Goal: Contribute content

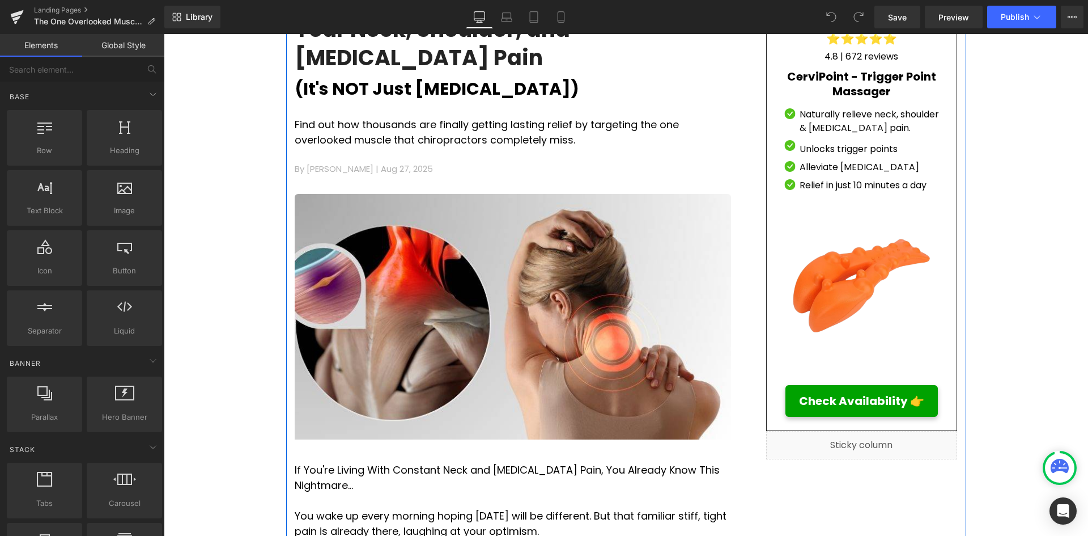
scroll to position [113, 0]
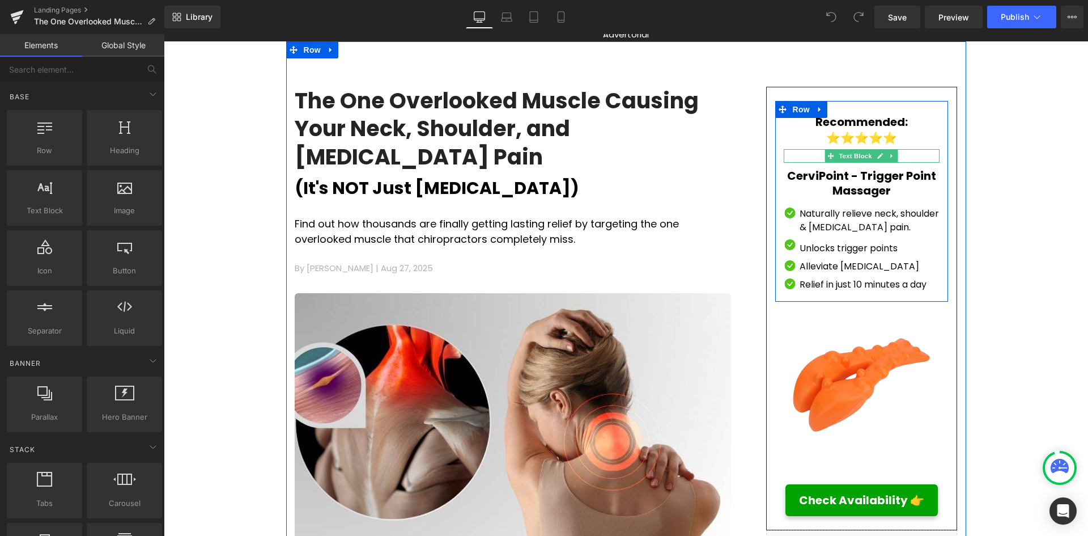
click at [909, 156] on p "4.8 | 672 reviews" at bounding box center [862, 156] width 156 height 14
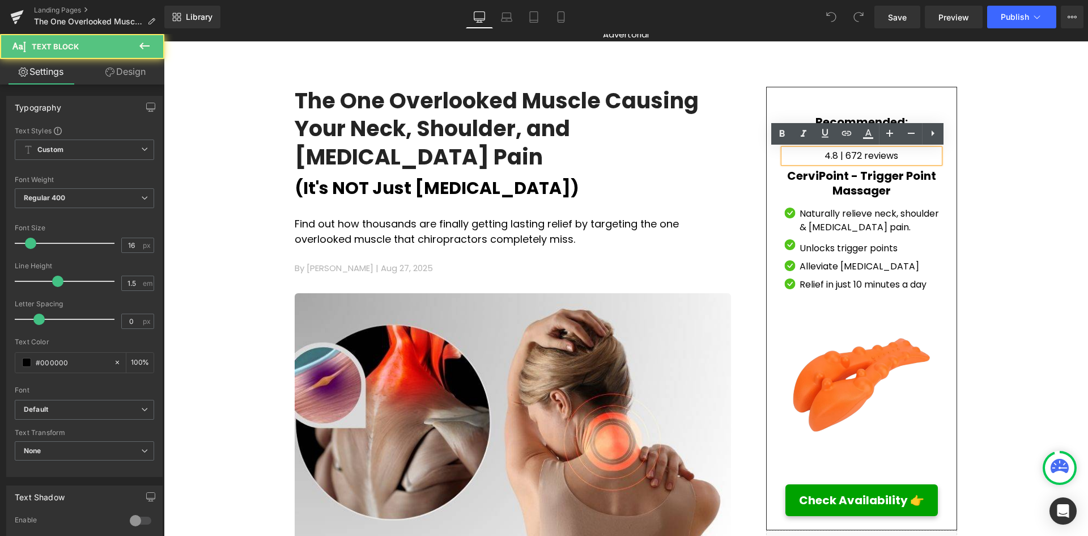
click at [903, 155] on p "4.8 | 672 reviews" at bounding box center [862, 156] width 156 height 14
click at [861, 152] on p "4.8 | 672 reviews" at bounding box center [862, 156] width 156 height 14
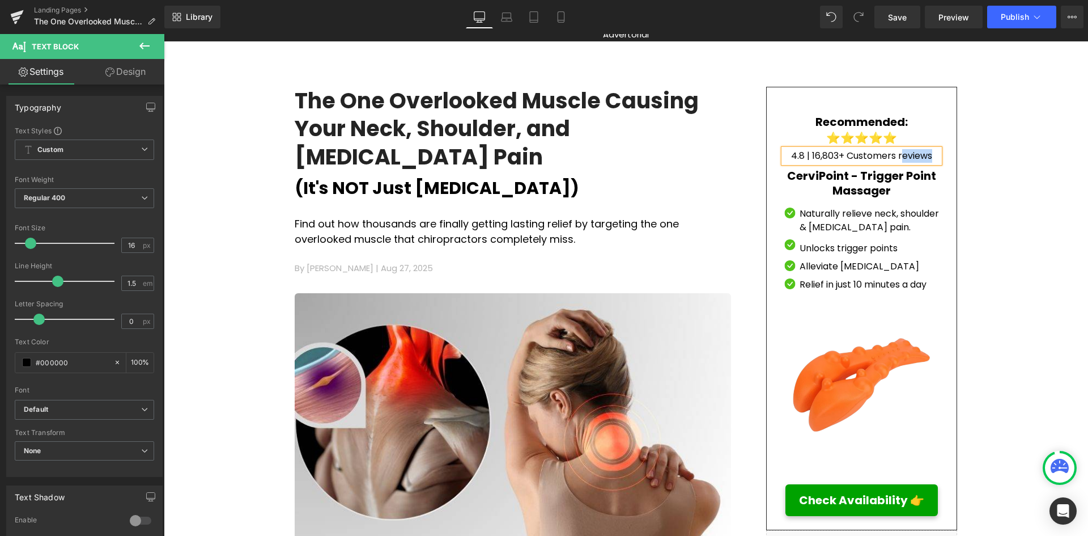
drag, startPoint x: 895, startPoint y: 155, endPoint x: 933, endPoint y: 152, distance: 38.1
click at [933, 152] on p "4.8 | 16,803+ Customers reviews" at bounding box center [862, 156] width 156 height 14
click at [819, 158] on p "4.8 | 16,803+ Customers" at bounding box center [862, 156] width 156 height 14
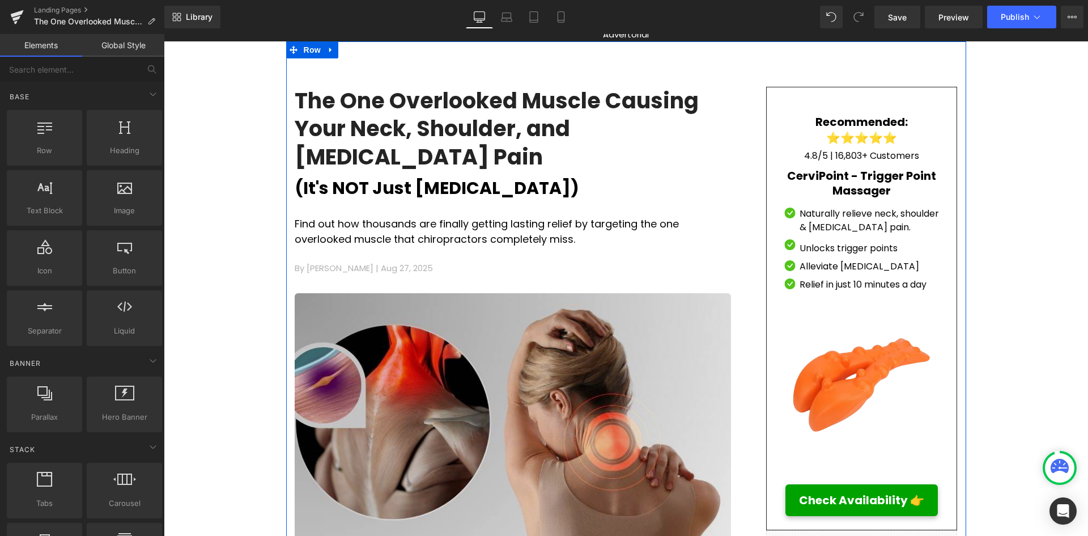
scroll to position [397, 0]
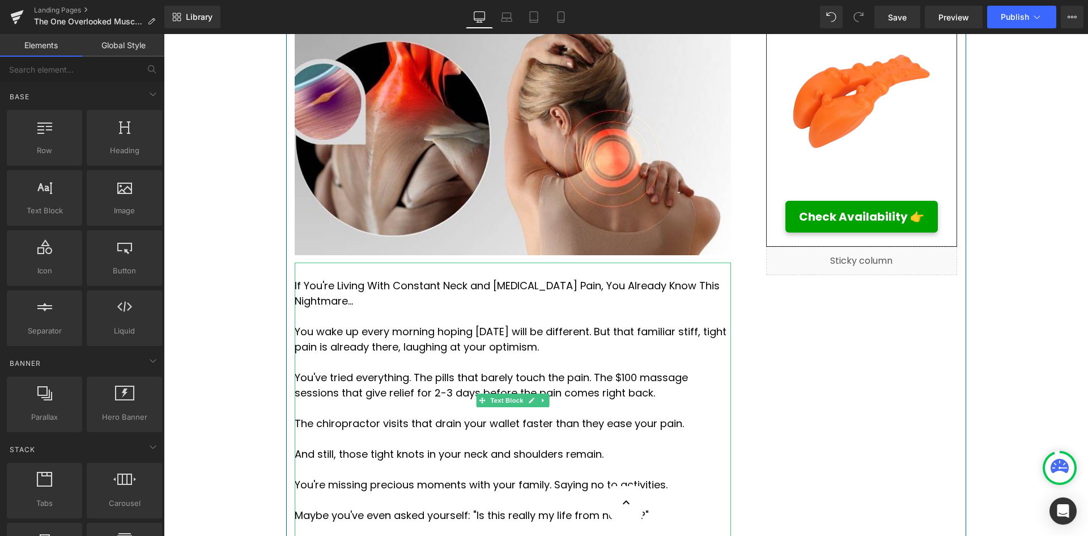
click at [355, 278] on span "If You're Living With Constant Neck and [MEDICAL_DATA] Pain, You Already Know T…" at bounding box center [507, 292] width 425 height 29
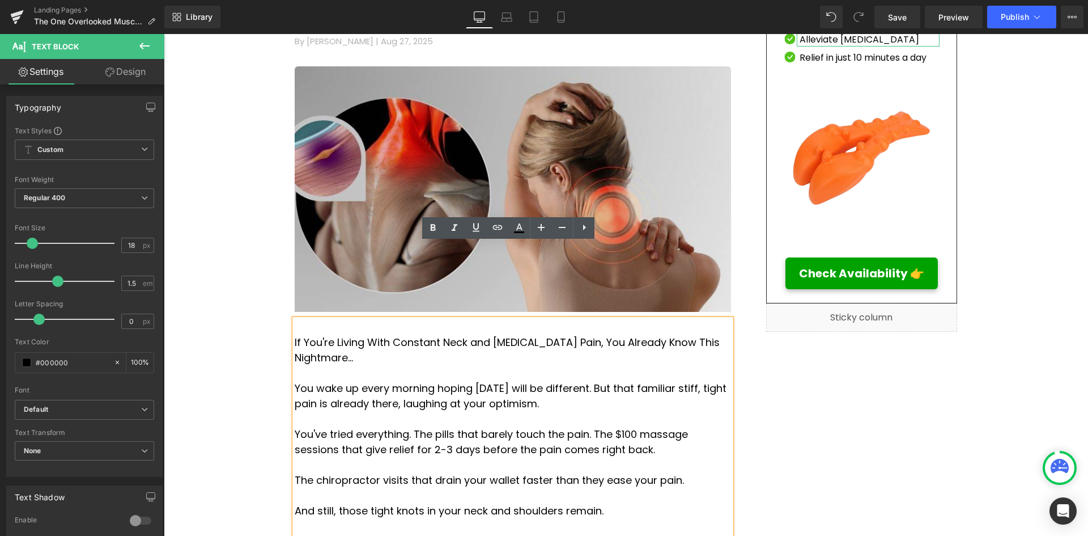
scroll to position [170, 0]
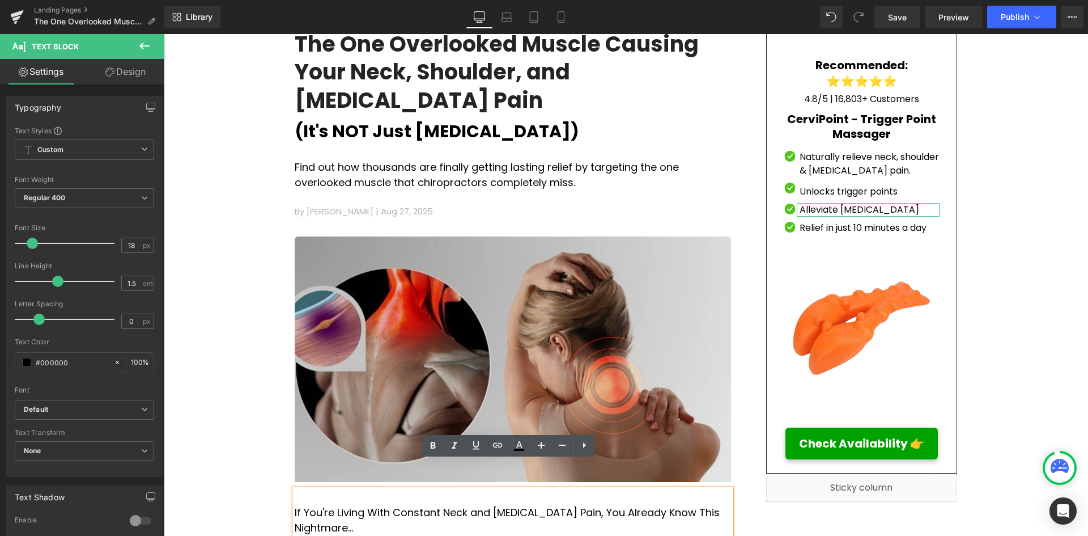
click at [594, 244] on img at bounding box center [513, 362] width 437 height 253
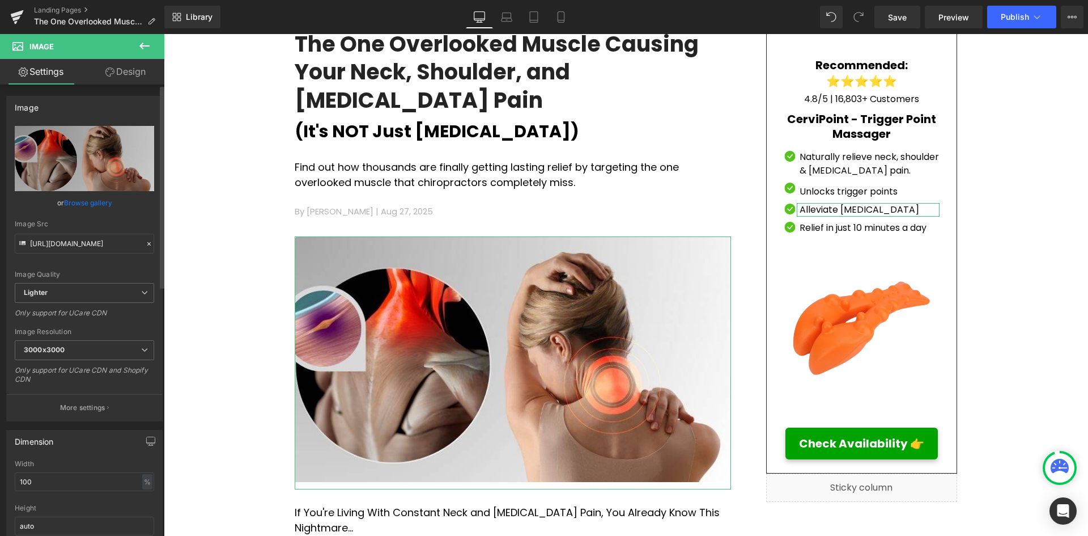
click at [90, 202] on link "Browse gallery" at bounding box center [88, 203] width 48 height 20
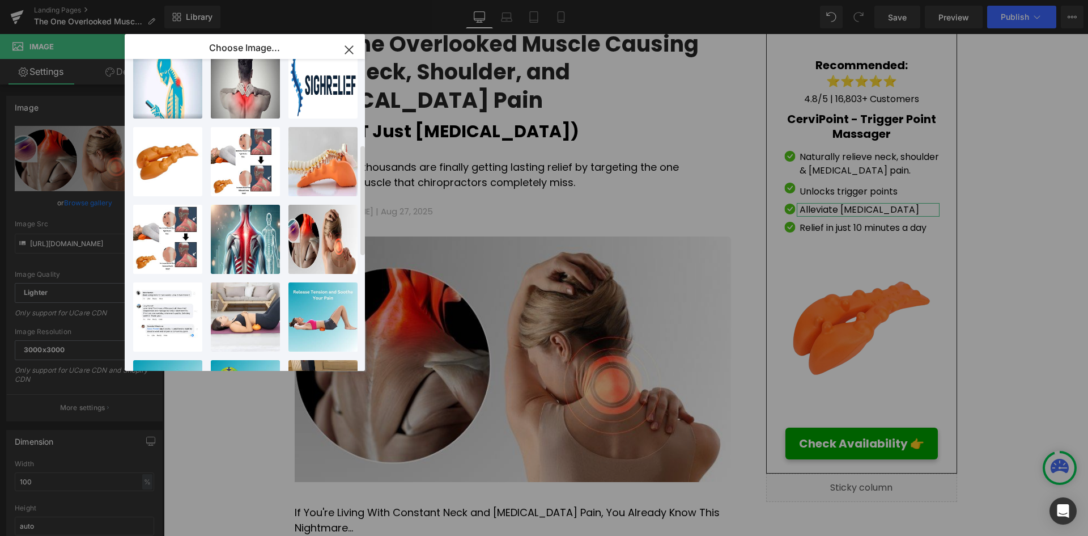
scroll to position [283, 0]
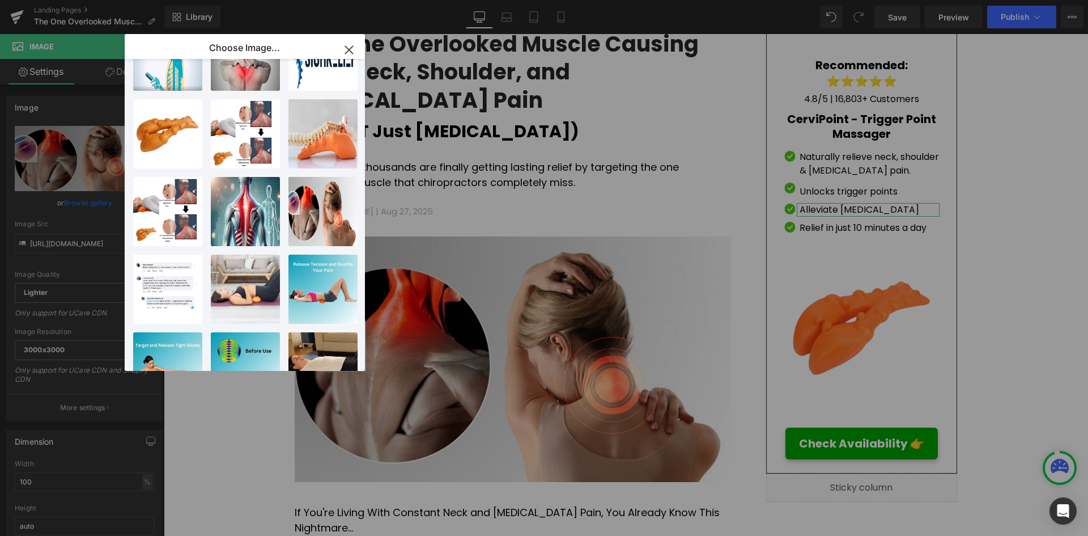
click at [344, 46] on icon "button" at bounding box center [349, 50] width 18 height 18
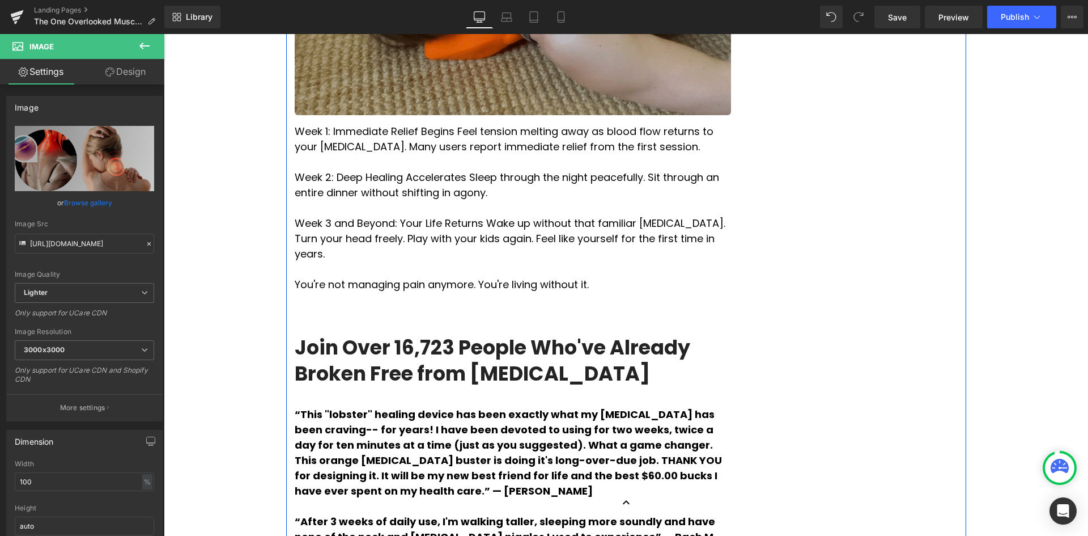
scroll to position [2098, 0]
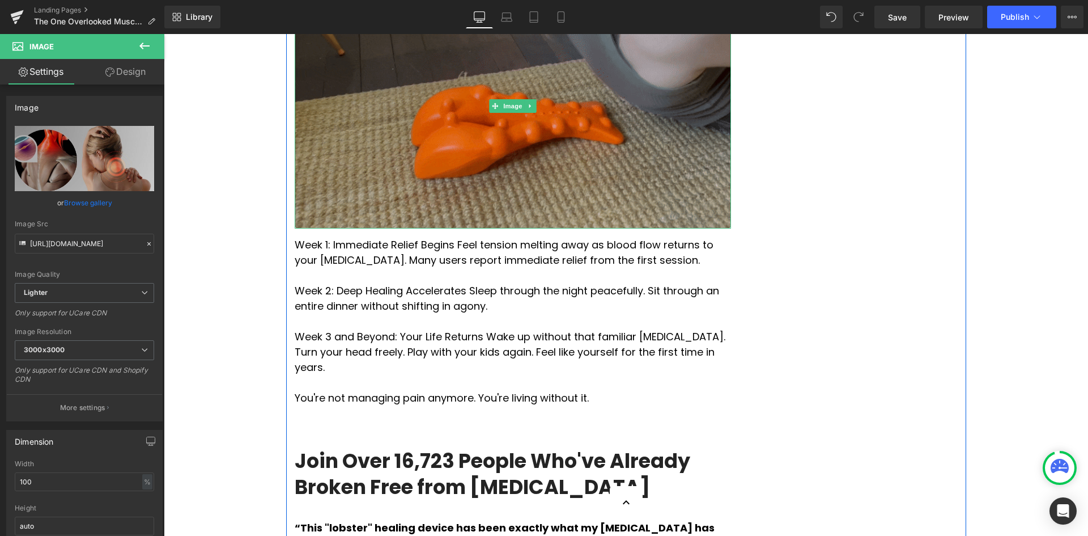
click at [671, 215] on img at bounding box center [513, 105] width 437 height 245
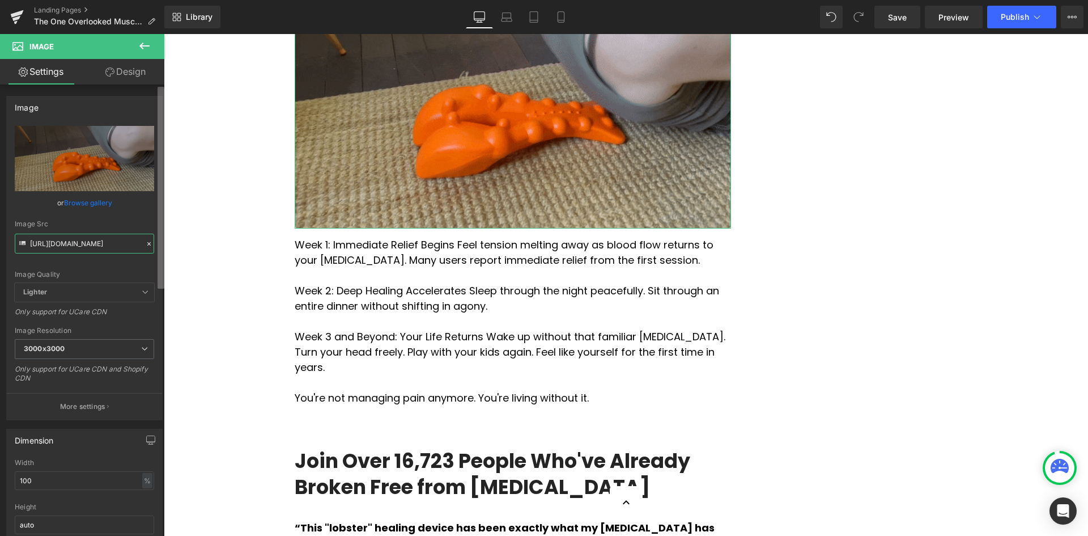
scroll to position [0, 290]
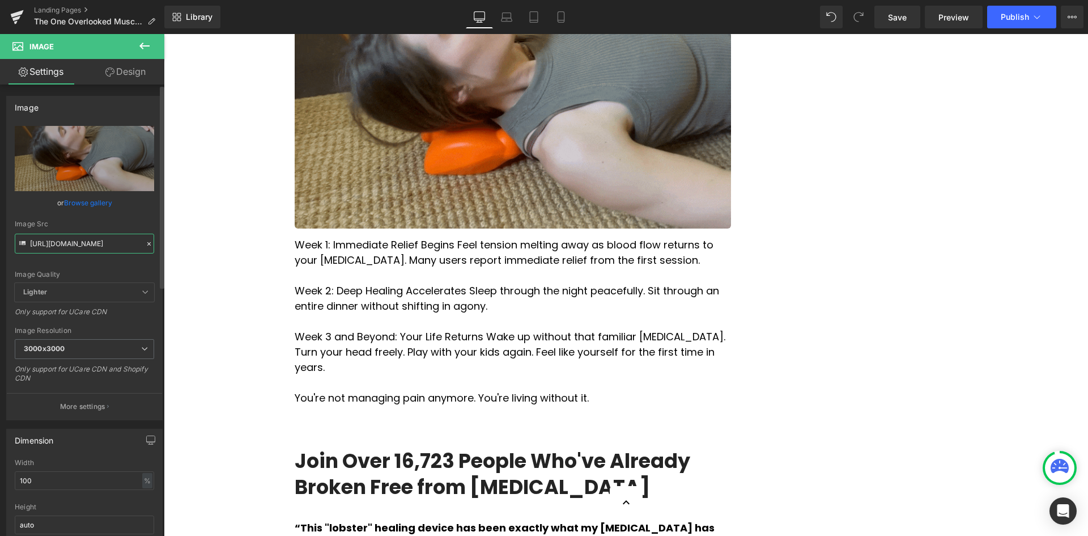
drag, startPoint x: 31, startPoint y: 242, endPoint x: 132, endPoint y: 245, distance: 101.0
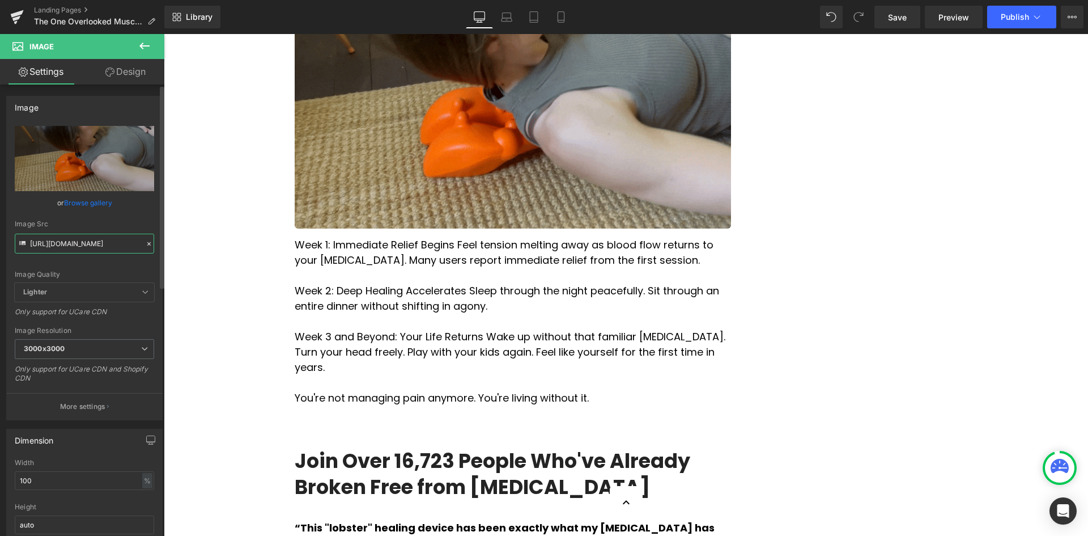
click at [159, 249] on div "Image [URL][DOMAIN_NAME] Replace Image Upload image or Browse gallery Image Src…" at bounding box center [82, 312] width 164 height 456
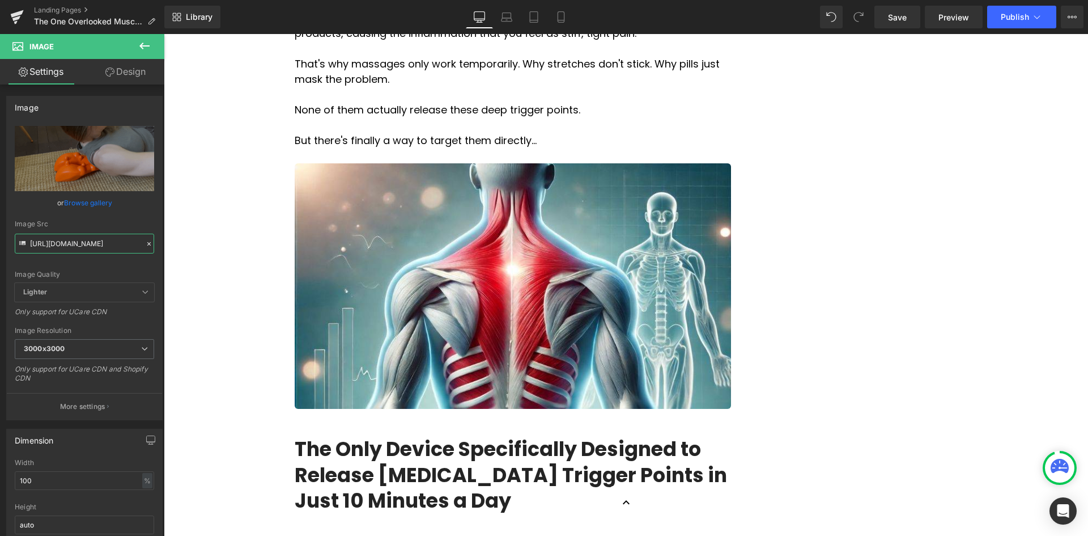
scroll to position [1134, 0]
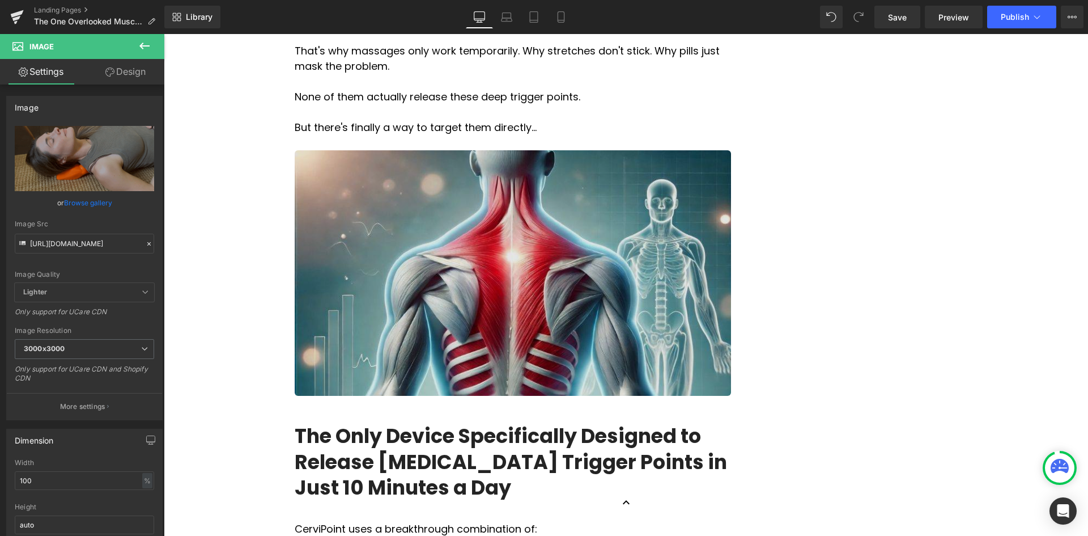
click at [581, 199] on img at bounding box center [513, 272] width 437 height 245
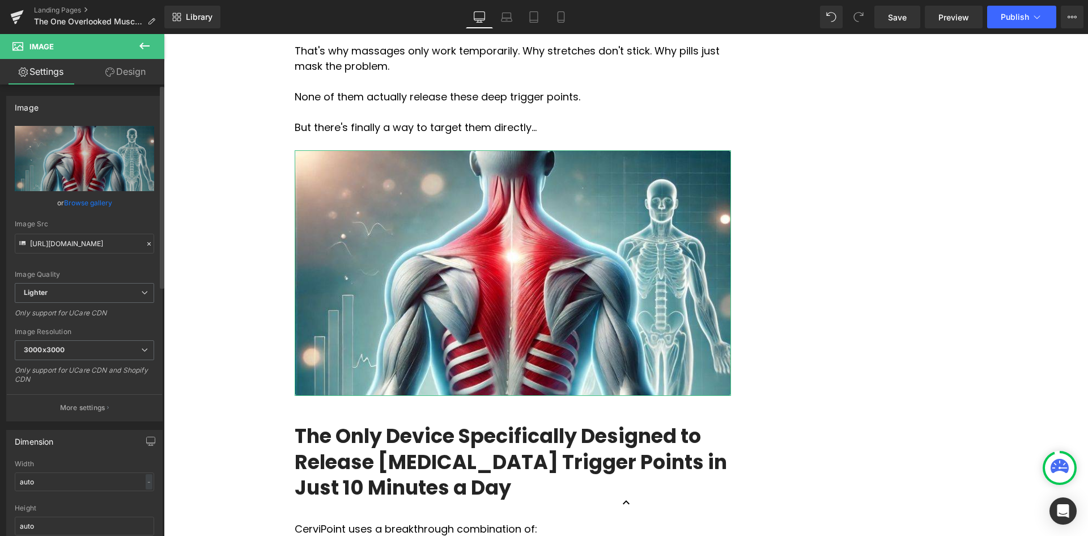
drag, startPoint x: 143, startPoint y: 242, endPoint x: 110, endPoint y: 246, distance: 33.1
click at [145, 242] on icon at bounding box center [149, 244] width 8 height 8
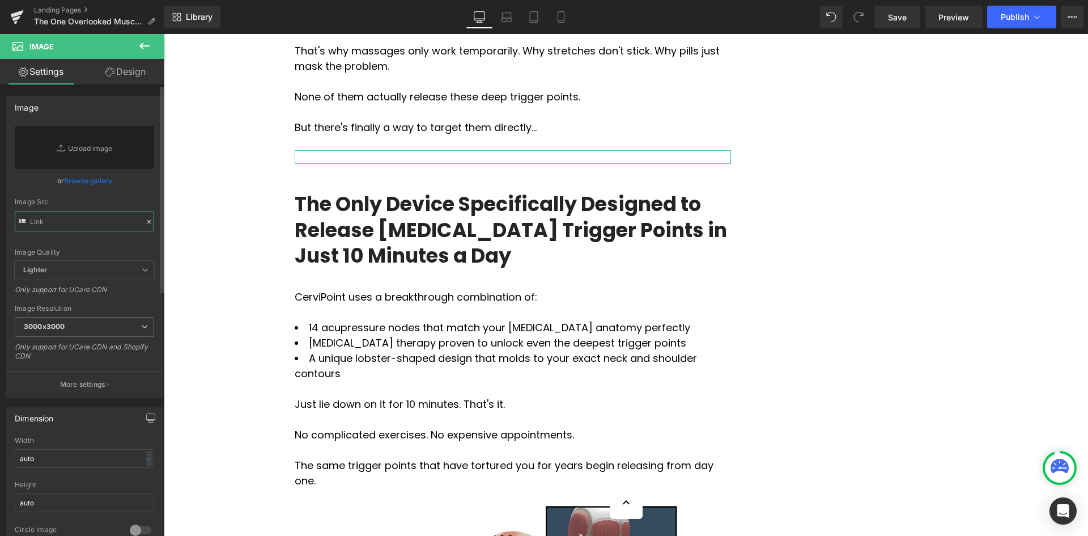
drag, startPoint x: 88, startPoint y: 210, endPoint x: 69, endPoint y: 222, distance: 22.7
paste input "[URL][DOMAIN_NAME]"
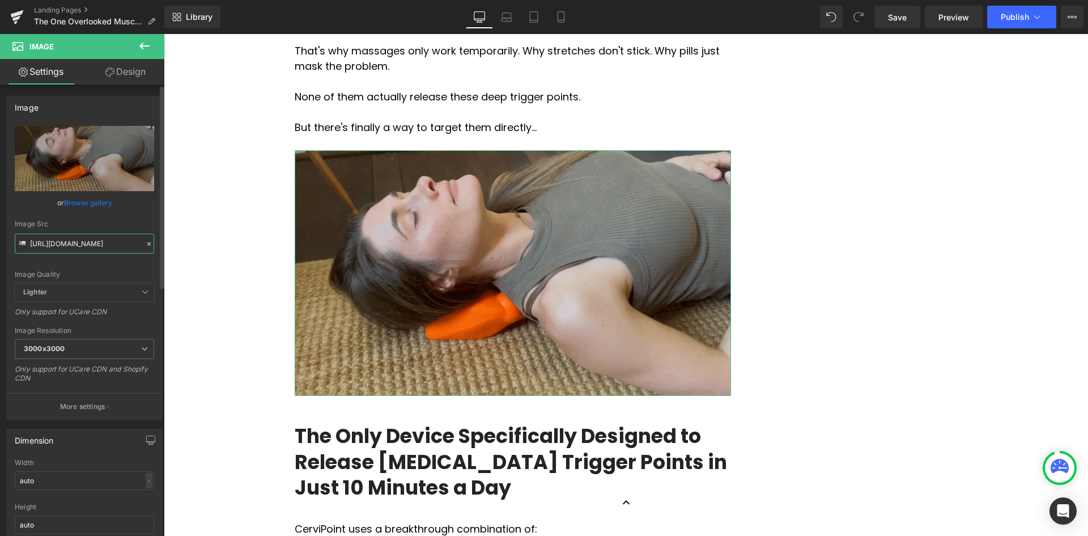
type input "[URL][DOMAIN_NAME]"
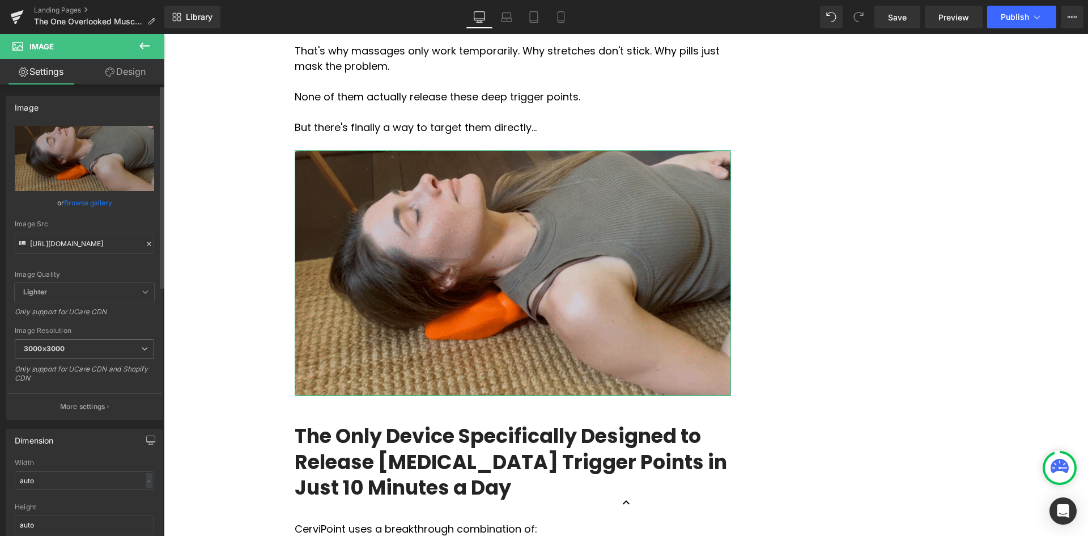
click at [129, 223] on div "Image Src" at bounding box center [84, 224] width 139 height 8
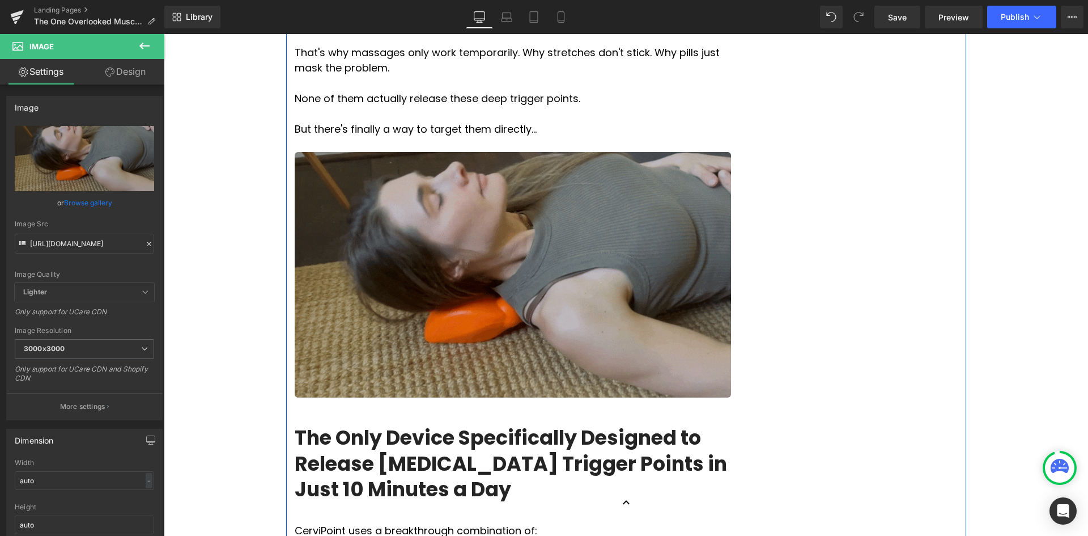
scroll to position [1077, 0]
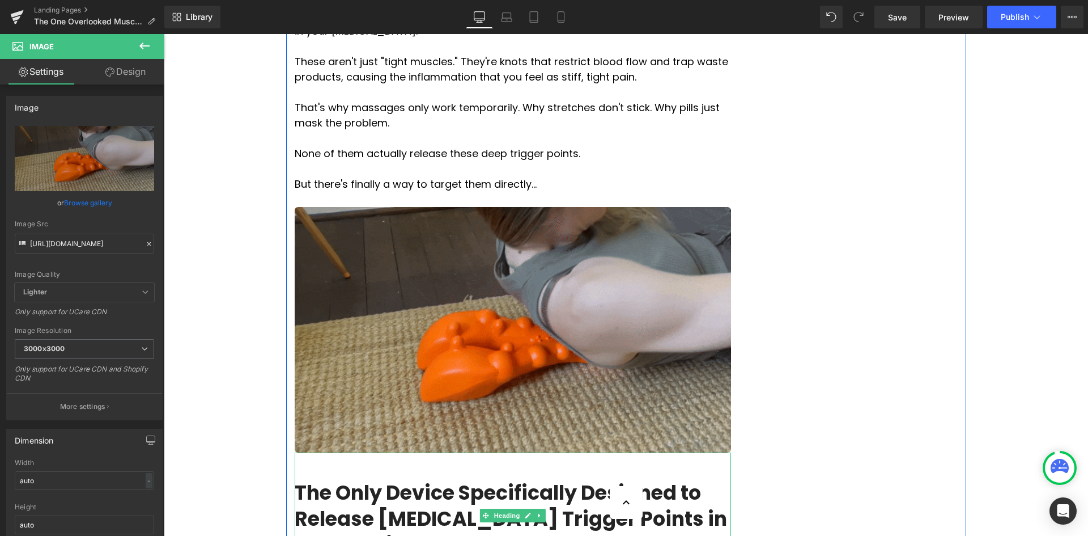
click at [420, 452] on div "The Only Device Specifically Designed to Release [MEDICAL_DATA] Trigger Points …" at bounding box center [513, 514] width 437 height 125
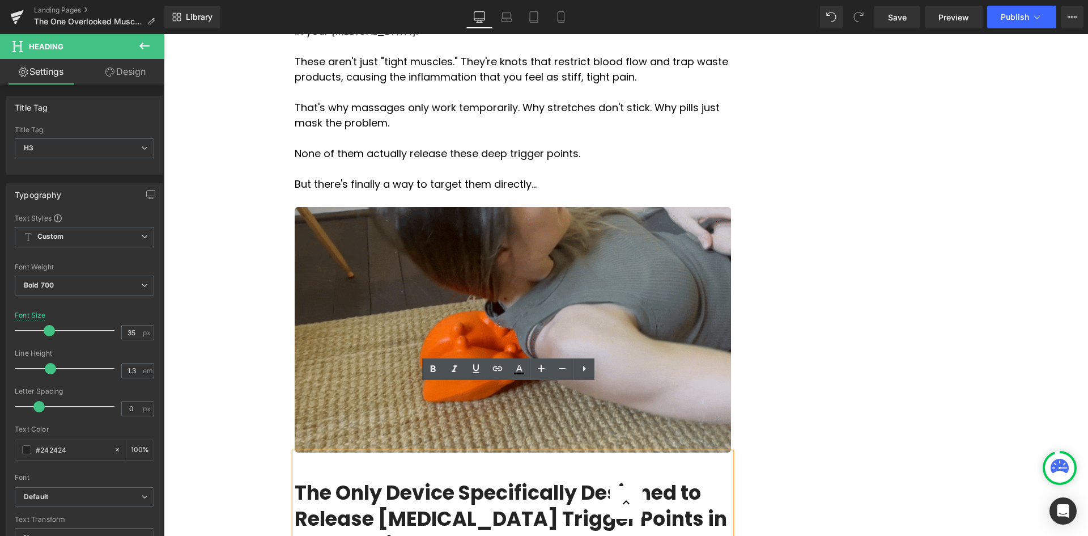
click at [295, 480] on h3 "The Only Device Specifically Designed to Release [MEDICAL_DATA] Trigger Points …" at bounding box center [513, 519] width 437 height 78
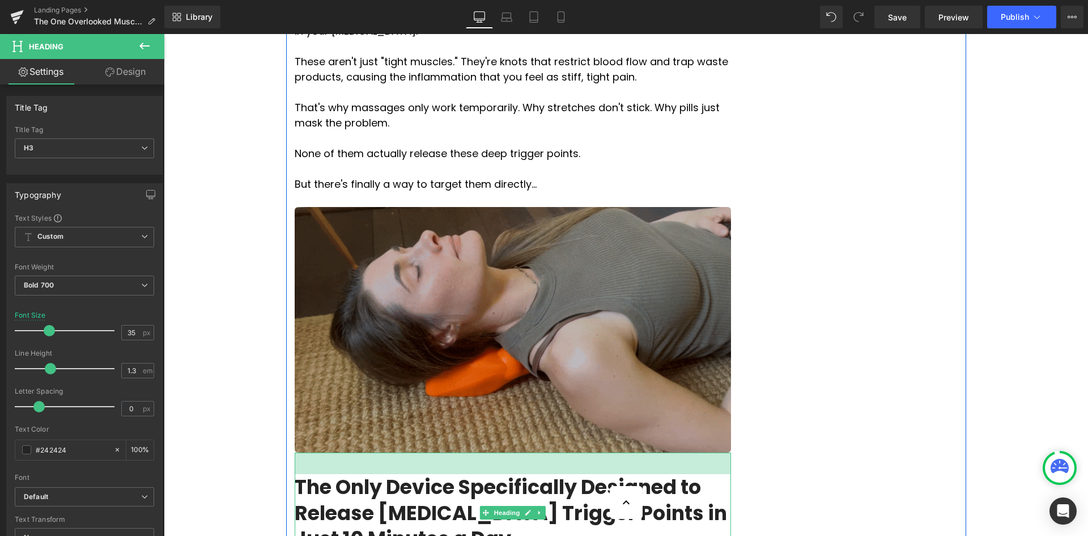
drag, startPoint x: 471, startPoint y: 387, endPoint x: 473, endPoint y: 381, distance: 5.9
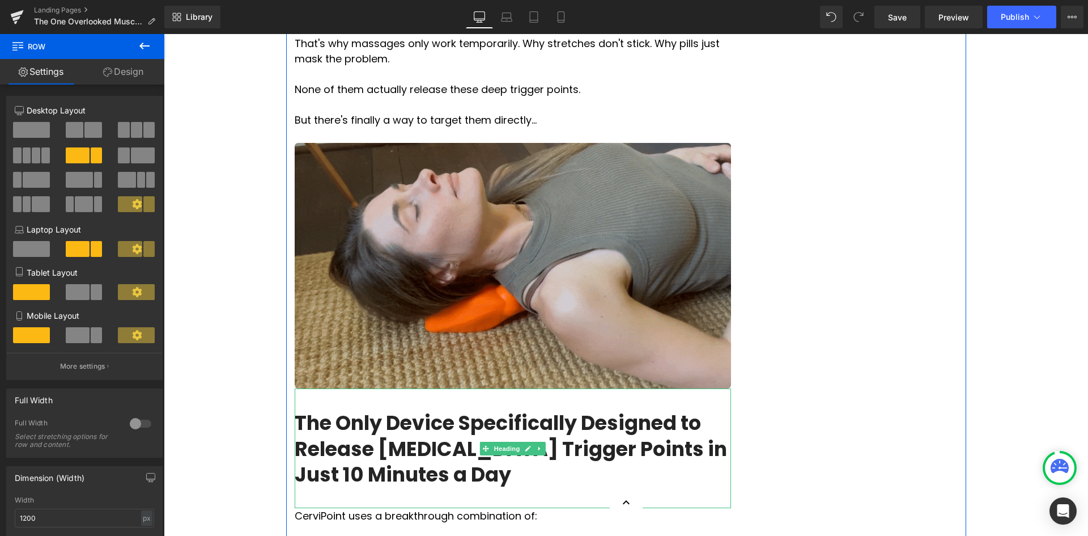
scroll to position [1247, 0]
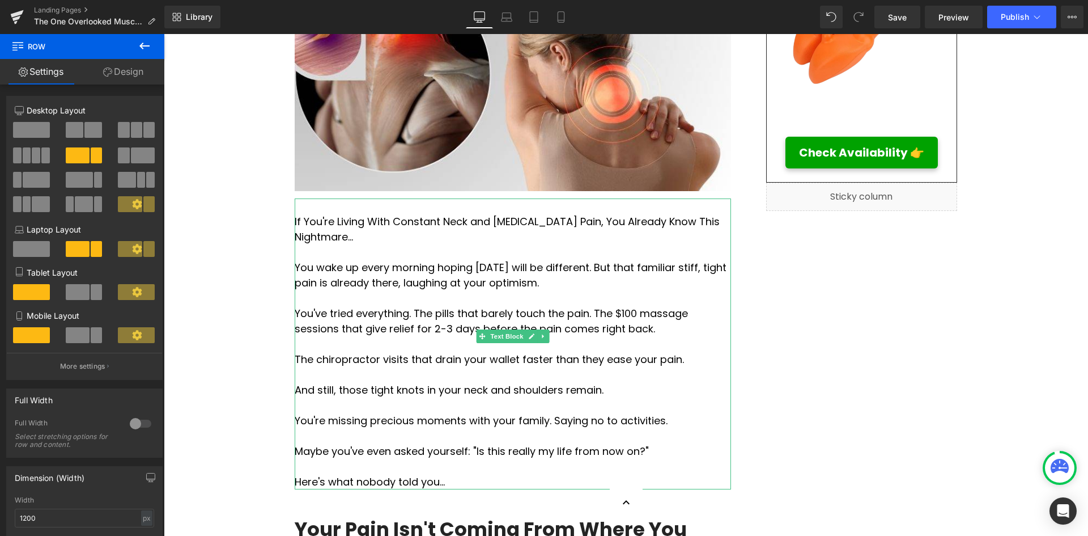
scroll to position [567, 0]
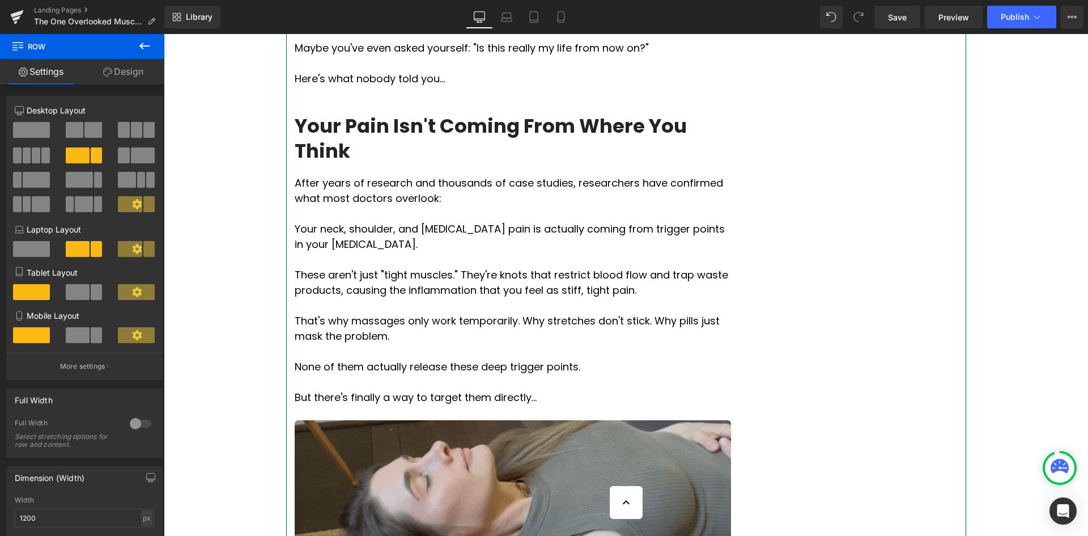
scroll to position [737, 0]
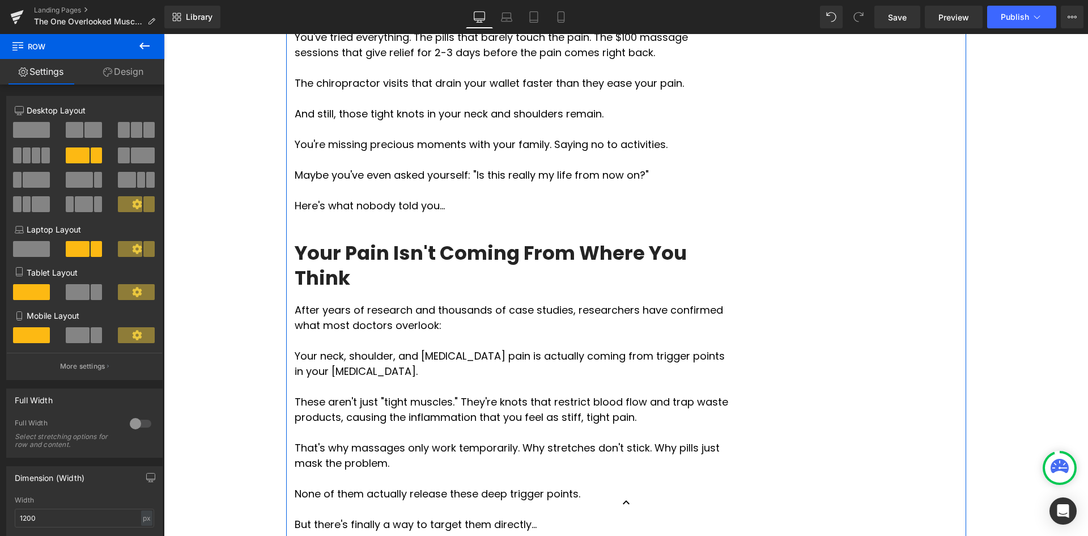
click at [451, 198] on p "Here's what nobody told you..." at bounding box center [513, 205] width 437 height 15
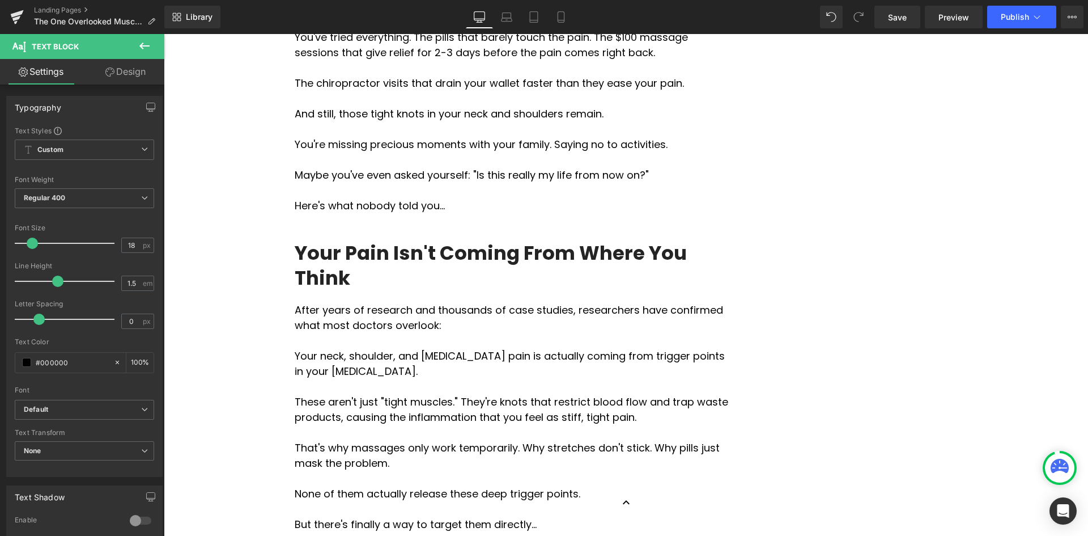
click at [141, 45] on icon at bounding box center [144, 46] width 10 height 7
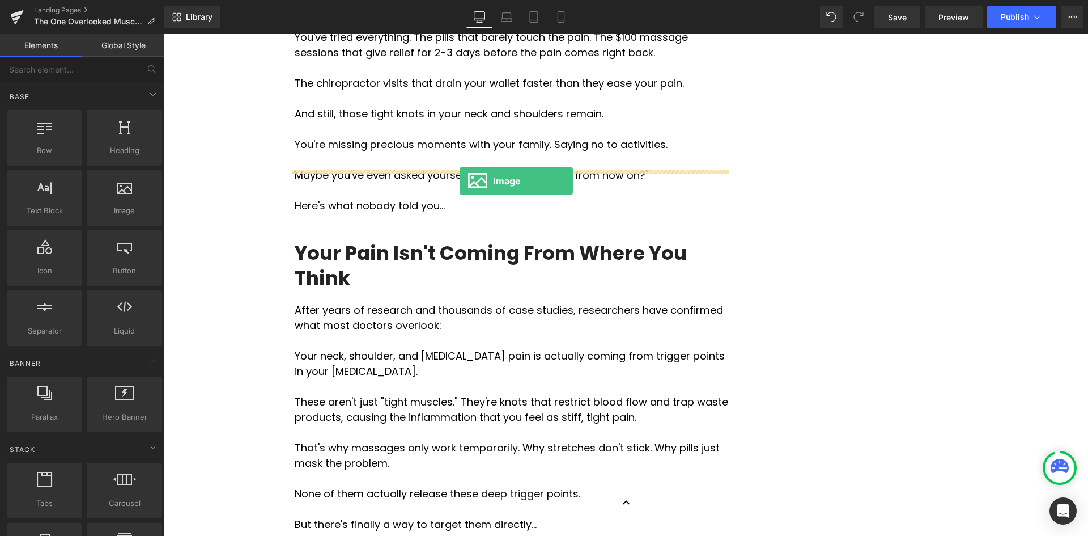
drag, startPoint x: 308, startPoint y: 241, endPoint x: 460, endPoint y: 181, distance: 162.9
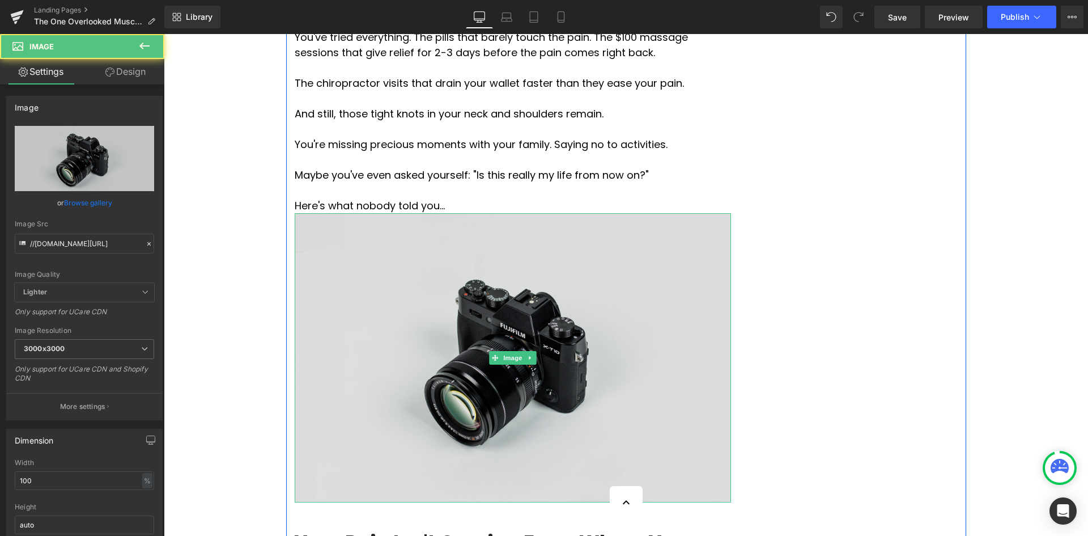
click at [451, 256] on img at bounding box center [513, 357] width 437 height 289
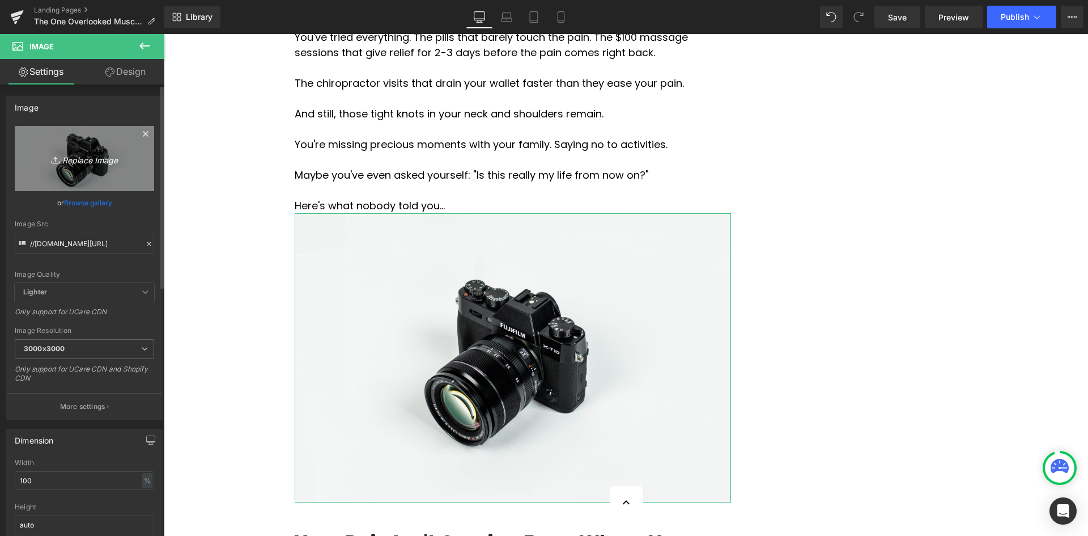
click at [91, 169] on link "Replace Image" at bounding box center [84, 158] width 139 height 65
type input "C:\fakepath\Restricted Blood Flow.jpg"
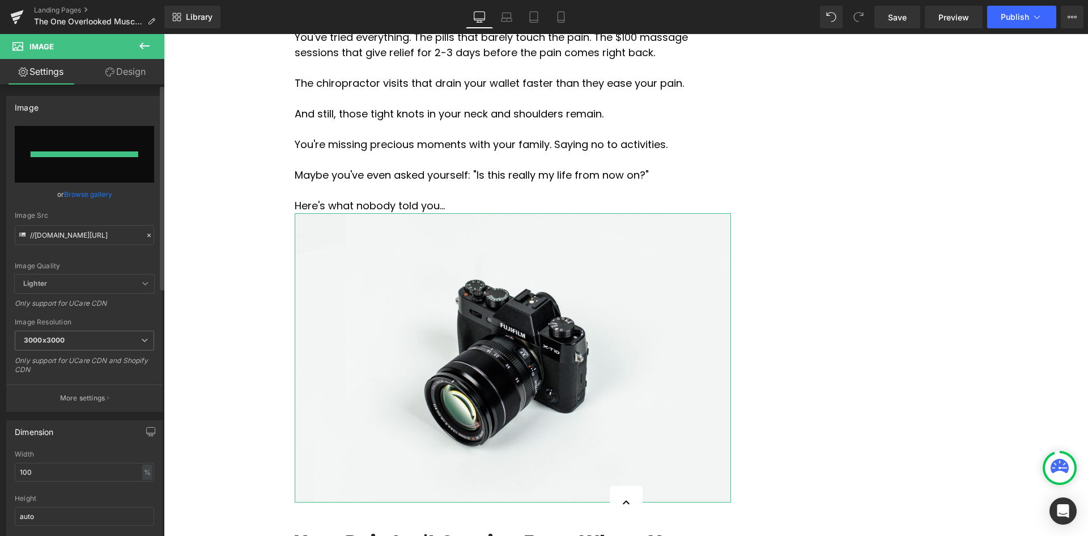
type input "[URL][DOMAIN_NAME]"
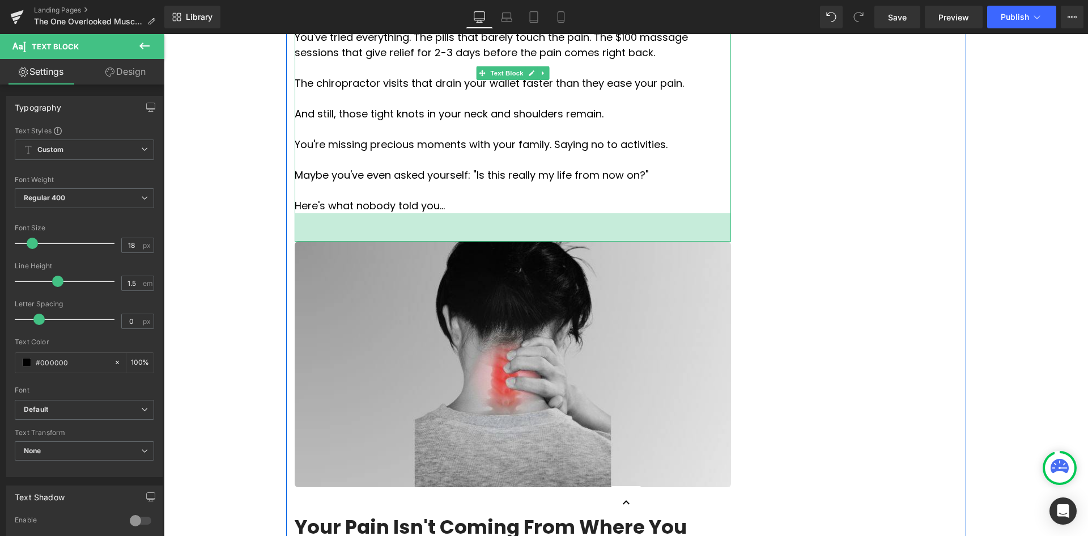
drag, startPoint x: 435, startPoint y: 168, endPoint x: 618, endPoint y: 203, distance: 185.9
click at [433, 213] on div "50px" at bounding box center [513, 227] width 437 height 28
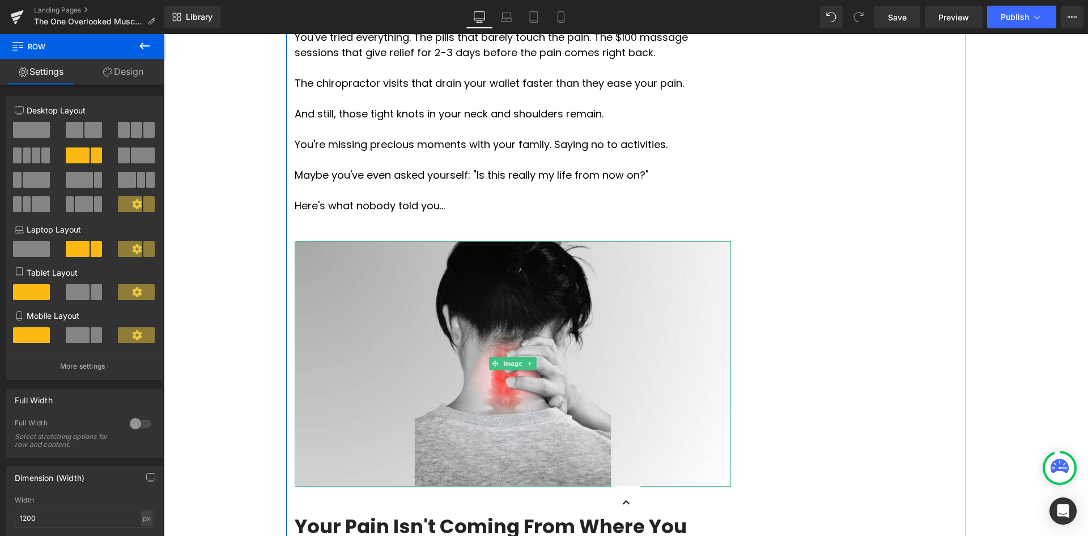
click at [673, 514] on h2 "Your Pain Isn't Coming From Where You Think" at bounding box center [513, 539] width 437 height 50
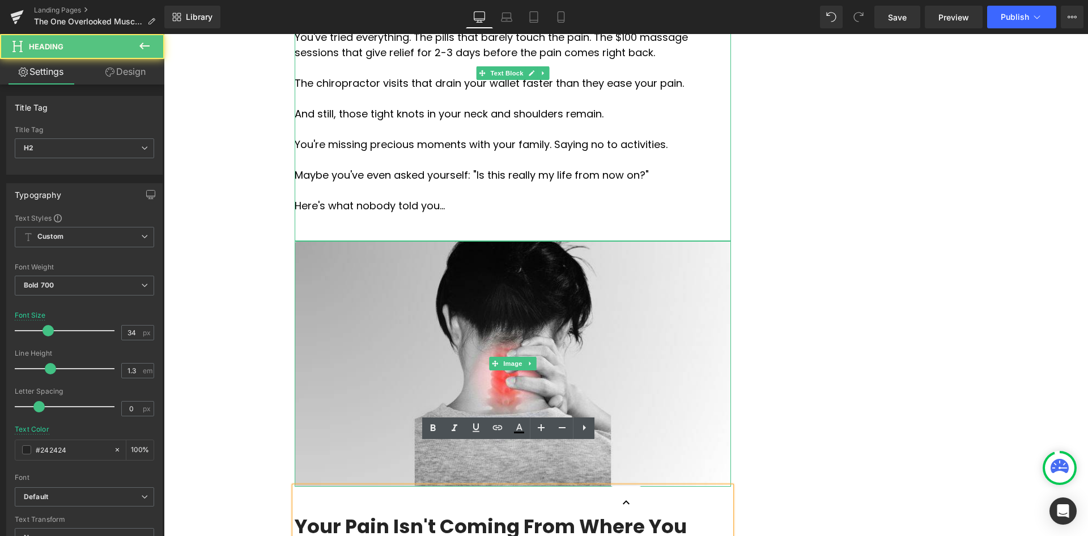
click at [543, 167] on p "Maybe you've even asked yourself: "Is this really my life from now on?"" at bounding box center [513, 174] width 437 height 15
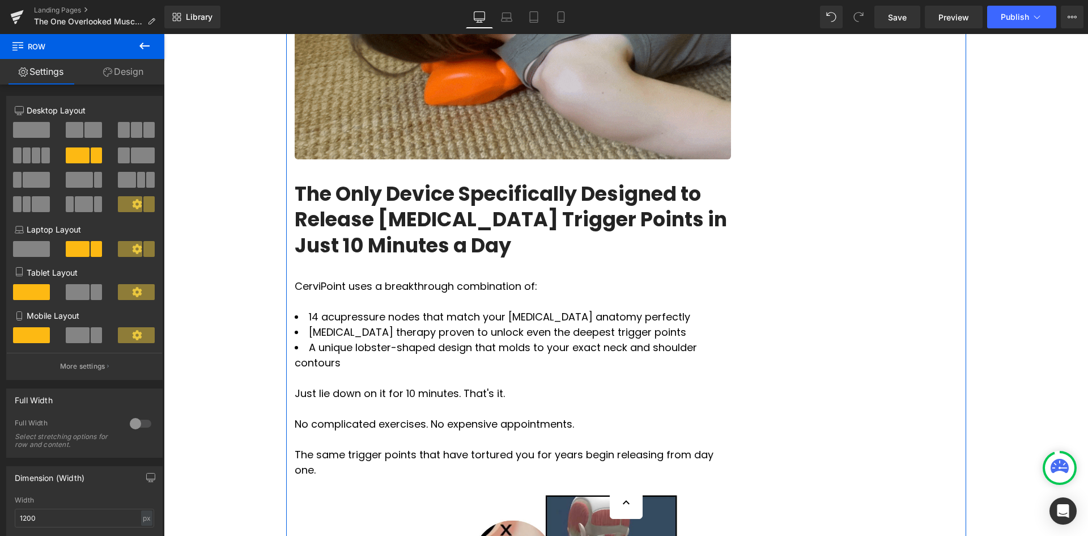
scroll to position [1871, 0]
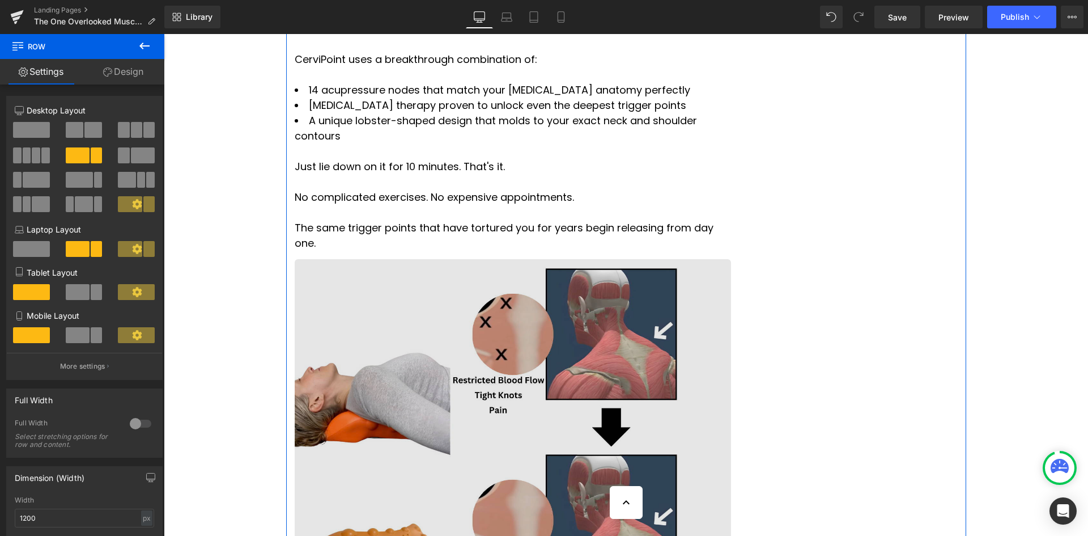
click at [582, 291] on img at bounding box center [513, 434] width 437 height 351
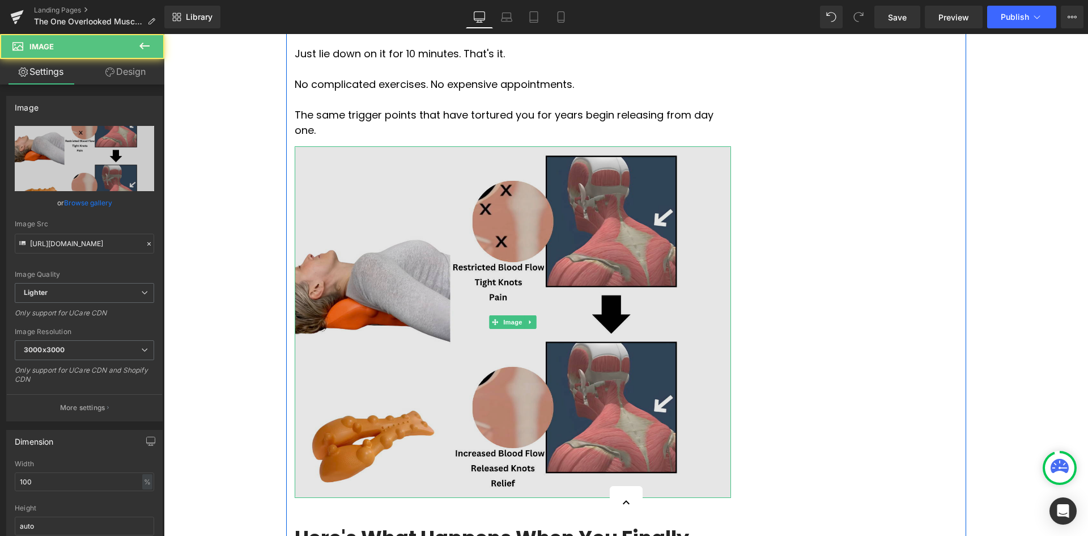
scroll to position [1984, 0]
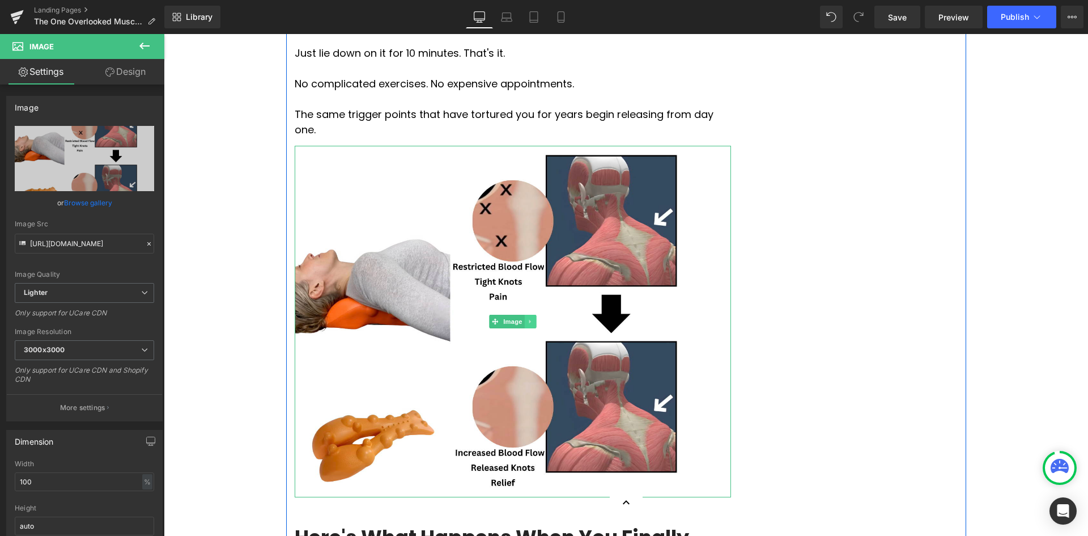
click at [527, 318] on icon at bounding box center [530, 321] width 6 height 7
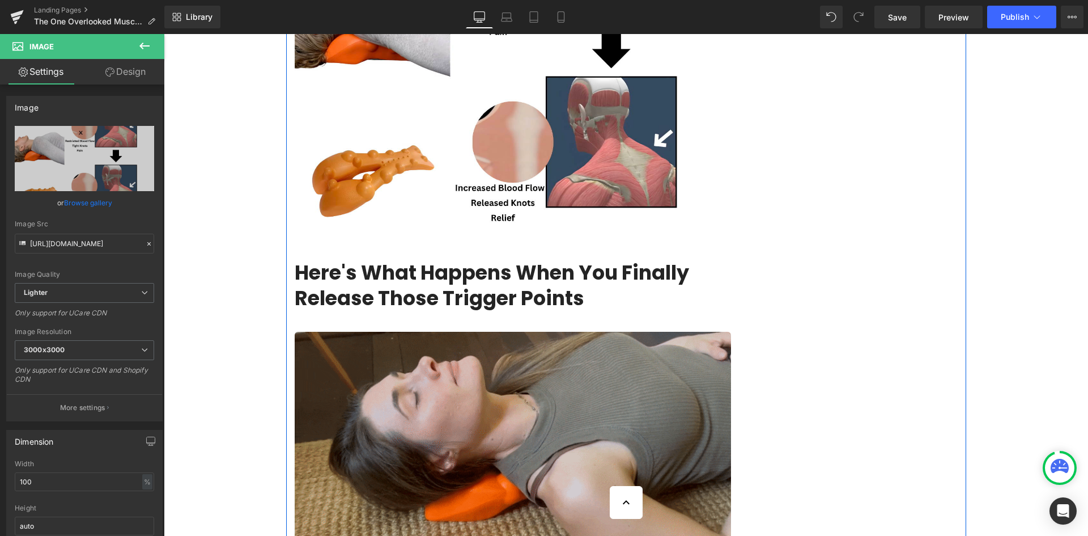
scroll to position [2098, 0]
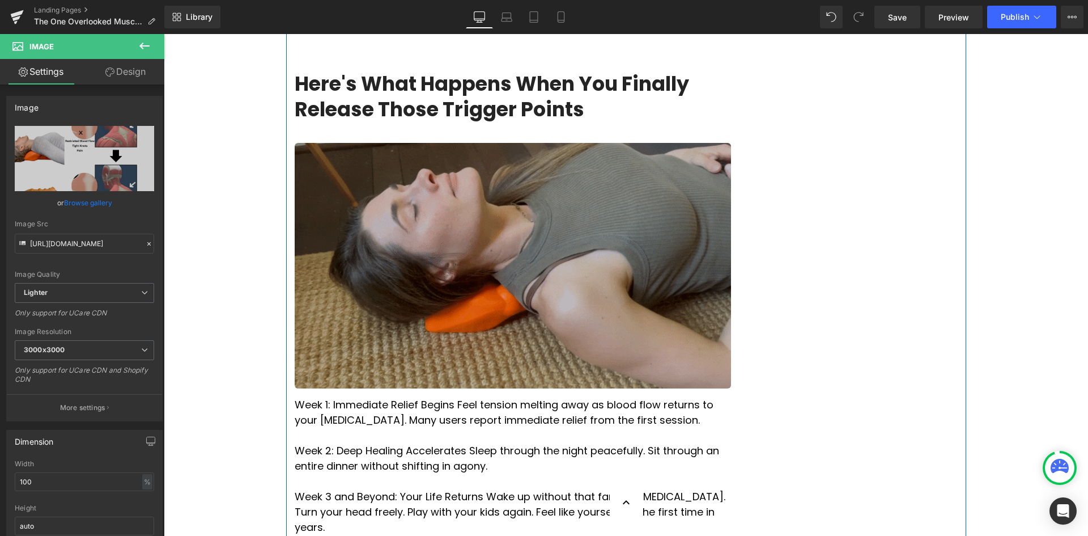
click at [621, 187] on img at bounding box center [513, 265] width 437 height 245
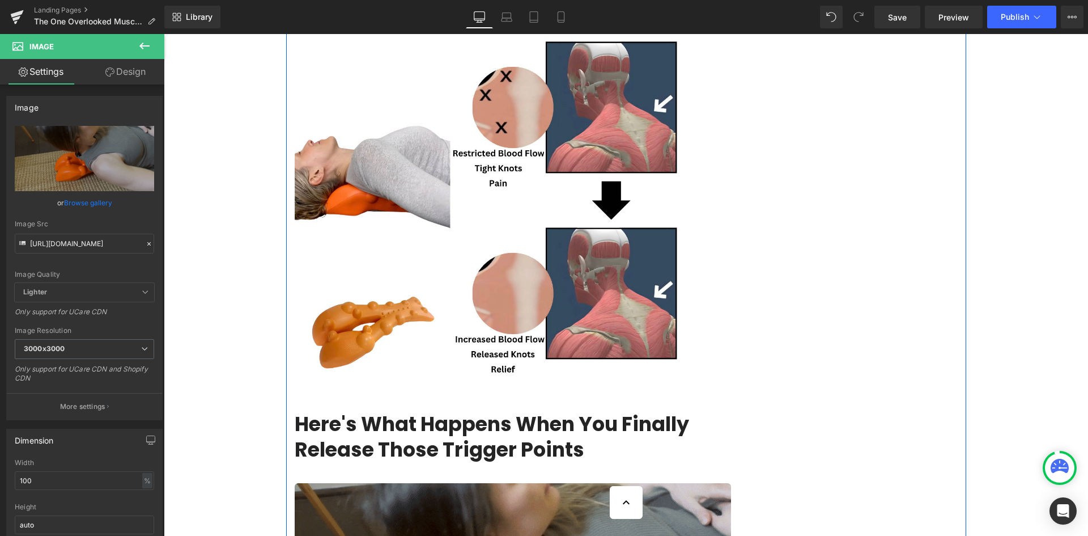
scroll to position [2324, 0]
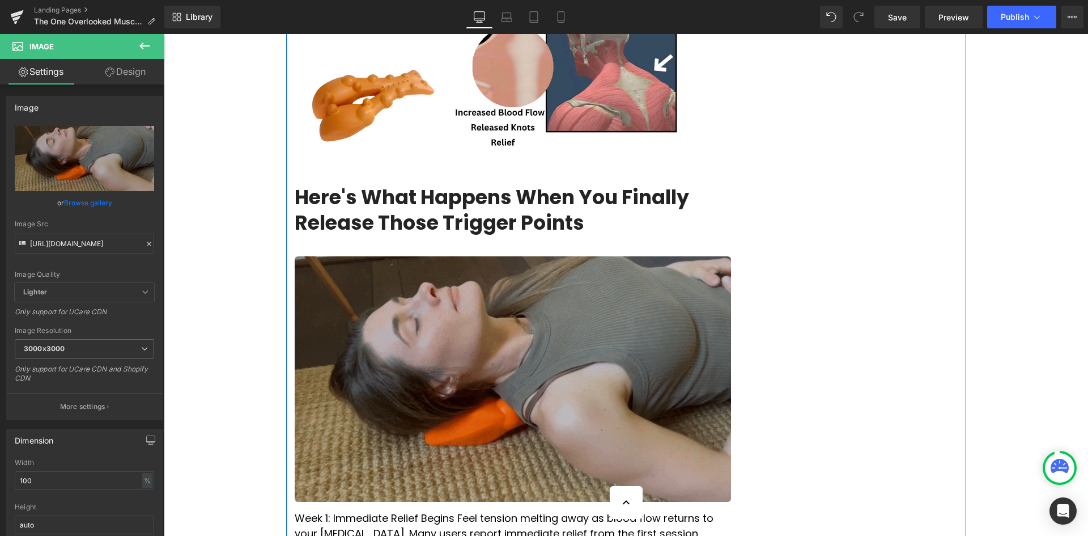
click at [574, 278] on img at bounding box center [513, 378] width 437 height 245
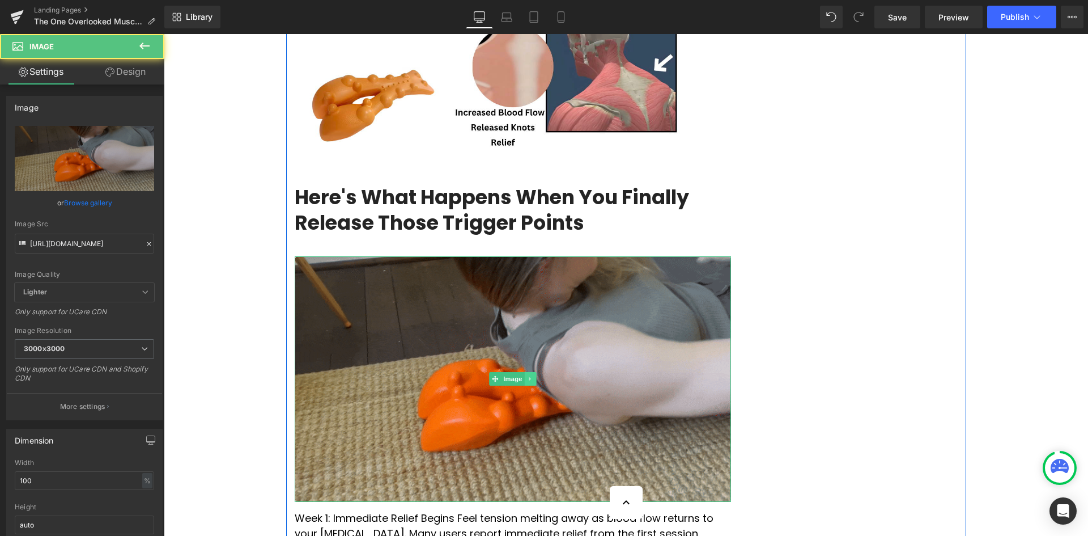
click at [527, 375] on icon at bounding box center [530, 378] width 6 height 7
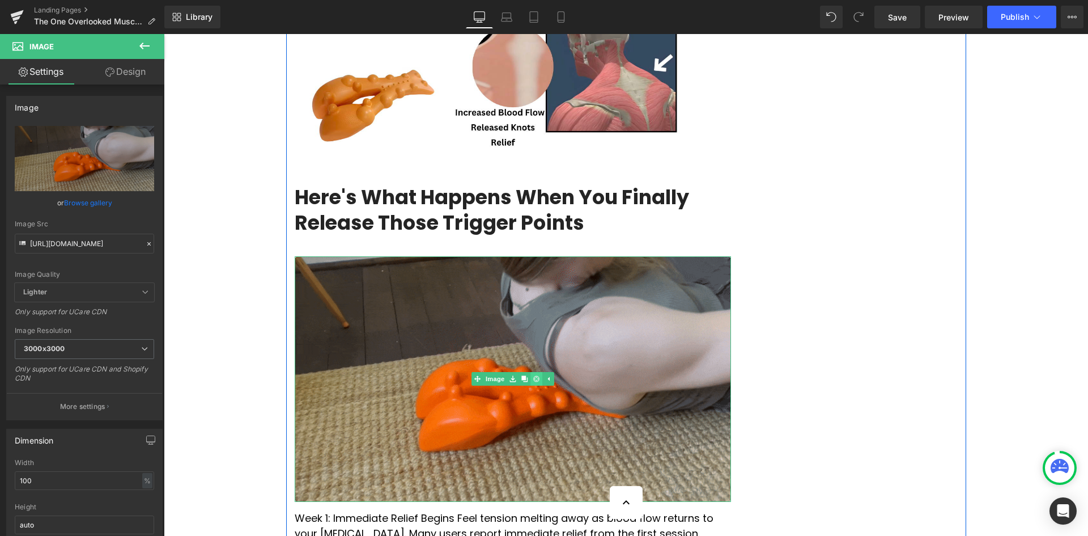
click at [533, 375] on icon at bounding box center [536, 378] width 6 height 6
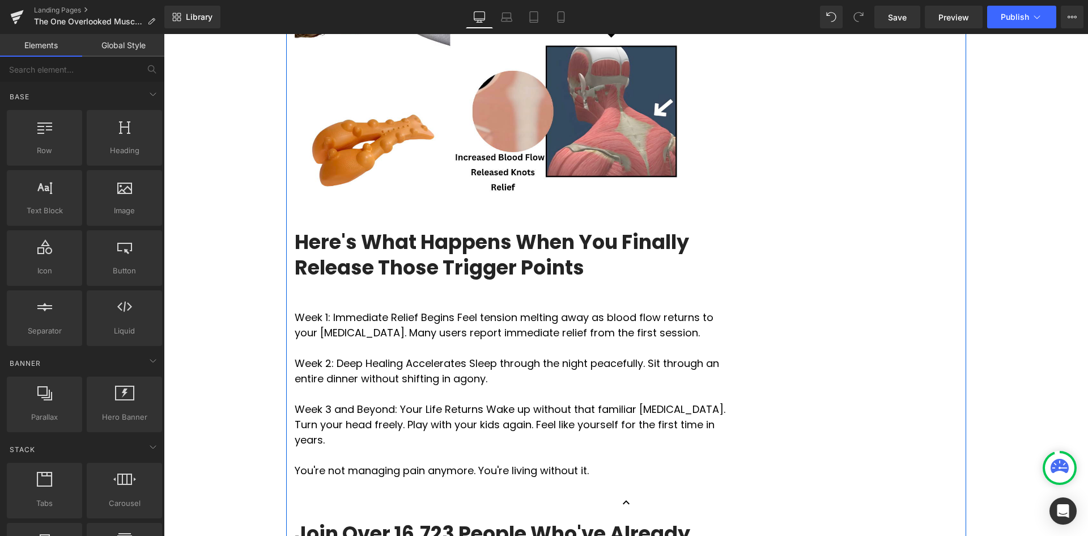
scroll to position [2438, 0]
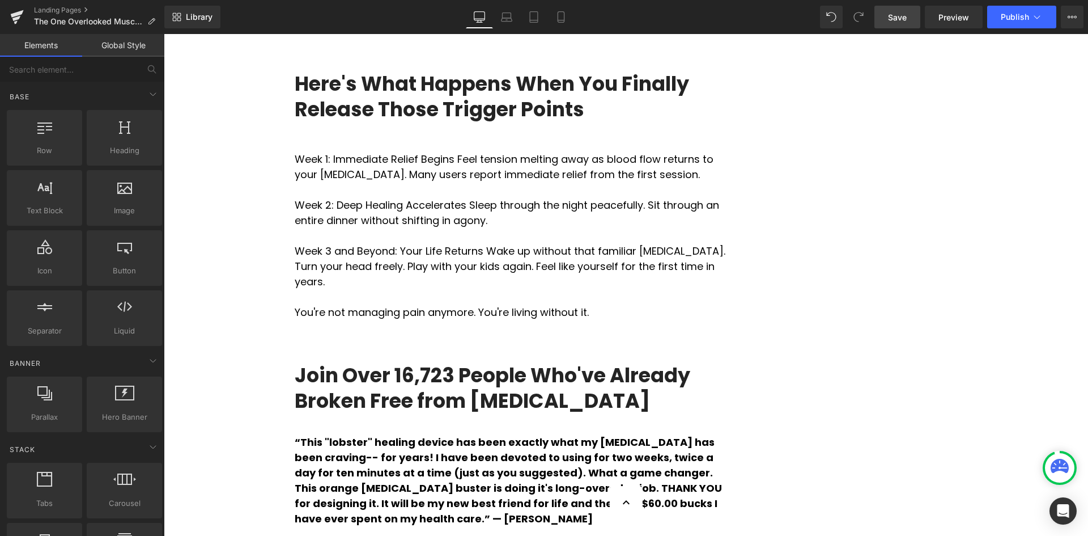
click at [880, 20] on link "Save" at bounding box center [898, 17] width 46 height 23
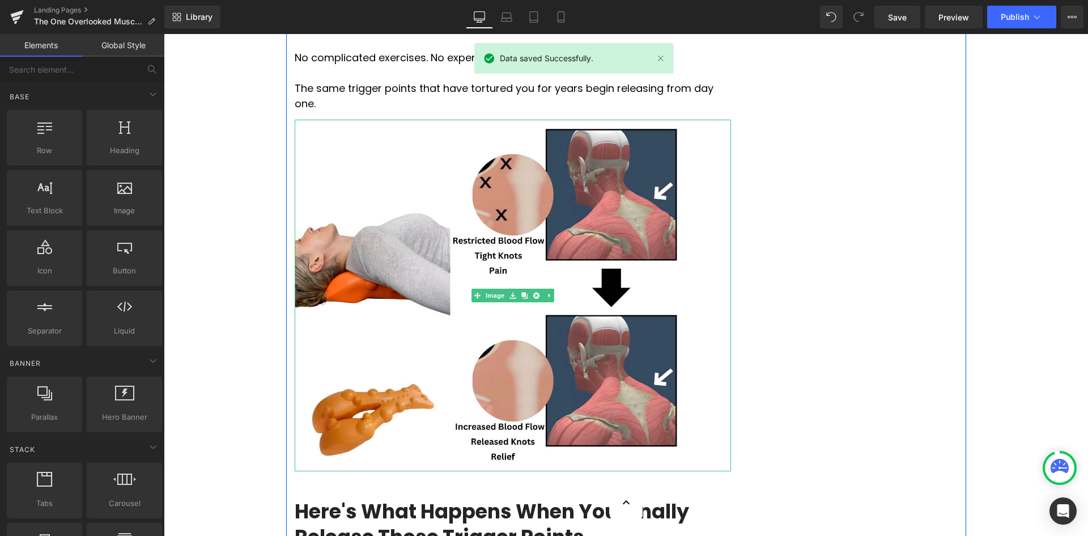
scroll to position [1984, 0]
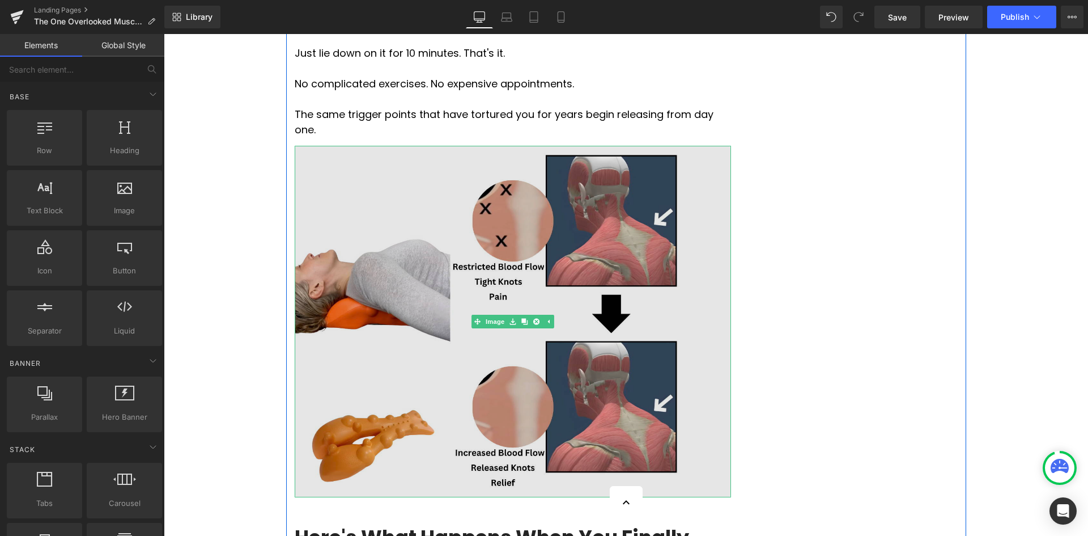
click at [295, 146] on img at bounding box center [513, 321] width 437 height 351
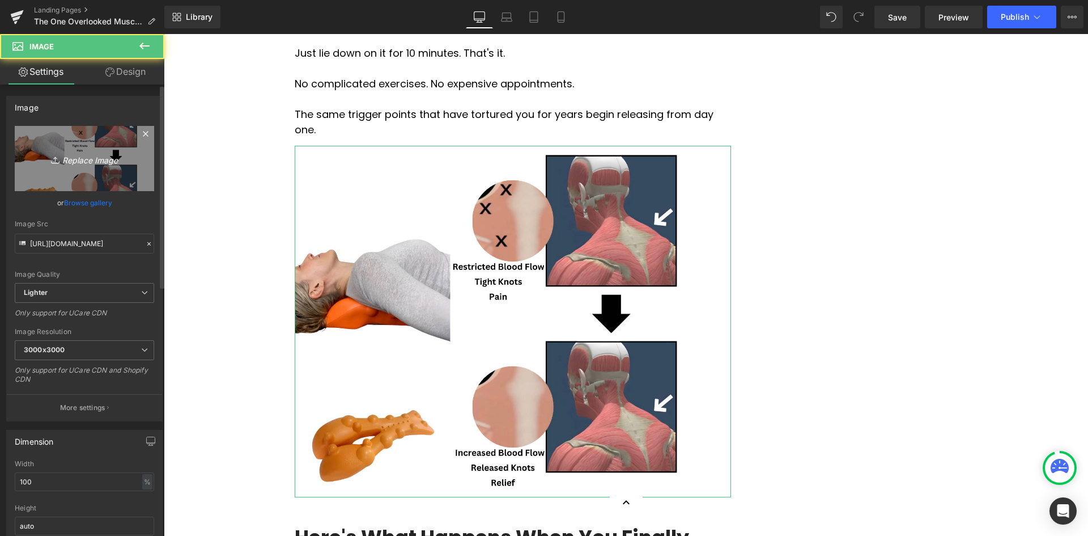
click at [103, 160] on icon "Replace Image" at bounding box center [84, 158] width 91 height 14
type input "C:\fakepath\Tight Knots.jpg"
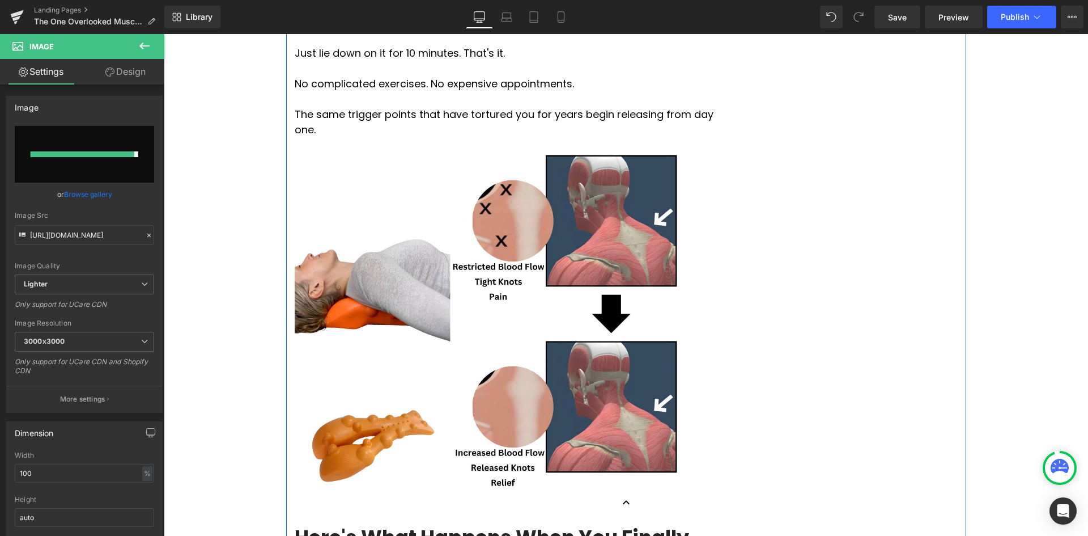
type input "[URL][DOMAIN_NAME]"
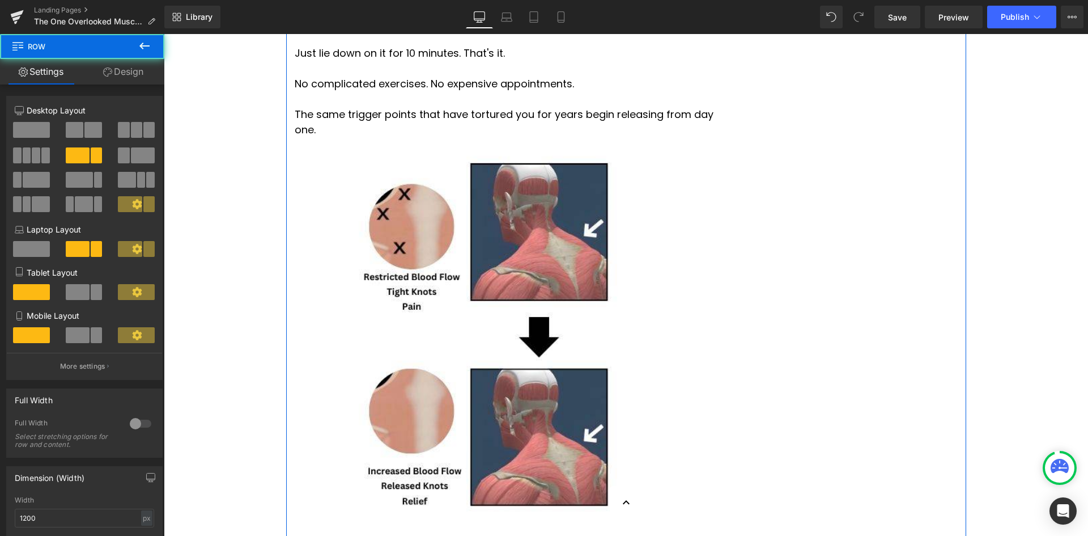
click at [845, 348] on div "The One Overlooked Muscle Causing Your Neck, Shoulder, and [MEDICAL_DATA] Pain …" at bounding box center [626, 209] width 680 height 4076
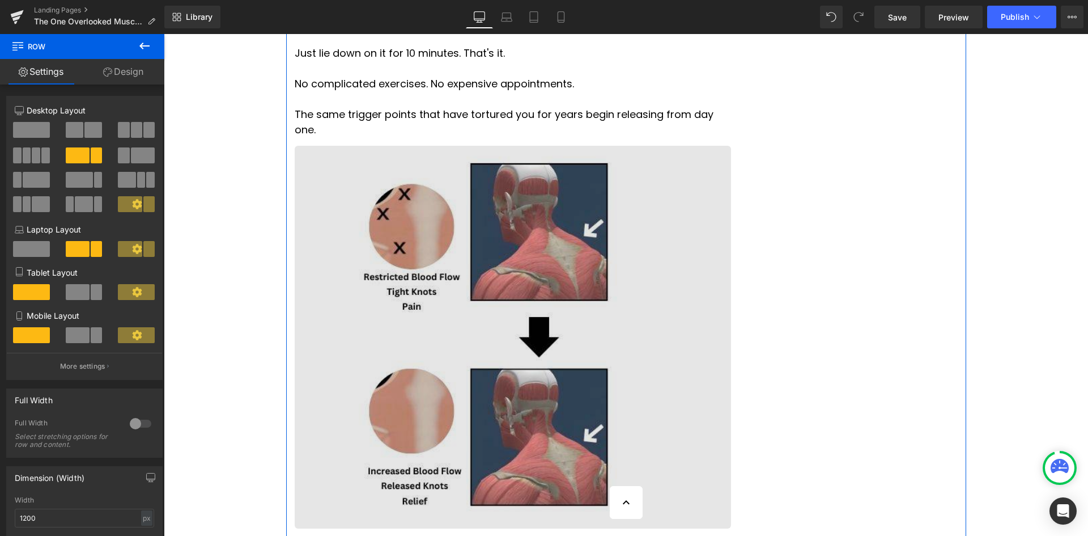
click at [512, 323] on img at bounding box center [513, 337] width 437 height 383
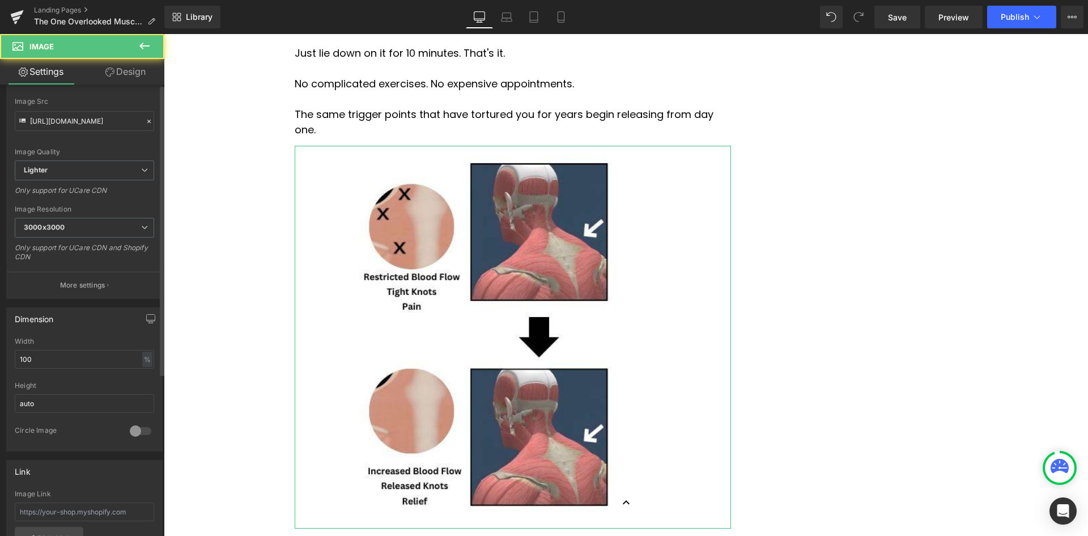
scroll to position [283, 0]
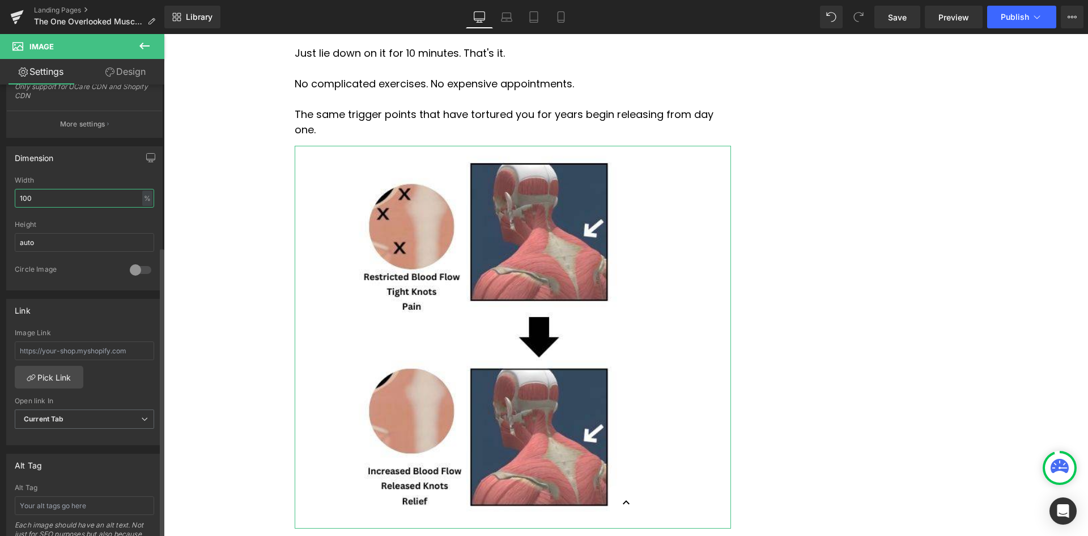
click at [68, 200] on input "100" at bounding box center [84, 198] width 139 height 19
drag, startPoint x: 53, startPoint y: 204, endPoint x: 0, endPoint y: 199, distance: 53.5
click at [1, 201] on div "Dimension 180% Width 180 % % px auto Height auto 0 Circle Image" at bounding box center [85, 214] width 170 height 152
type input "80"
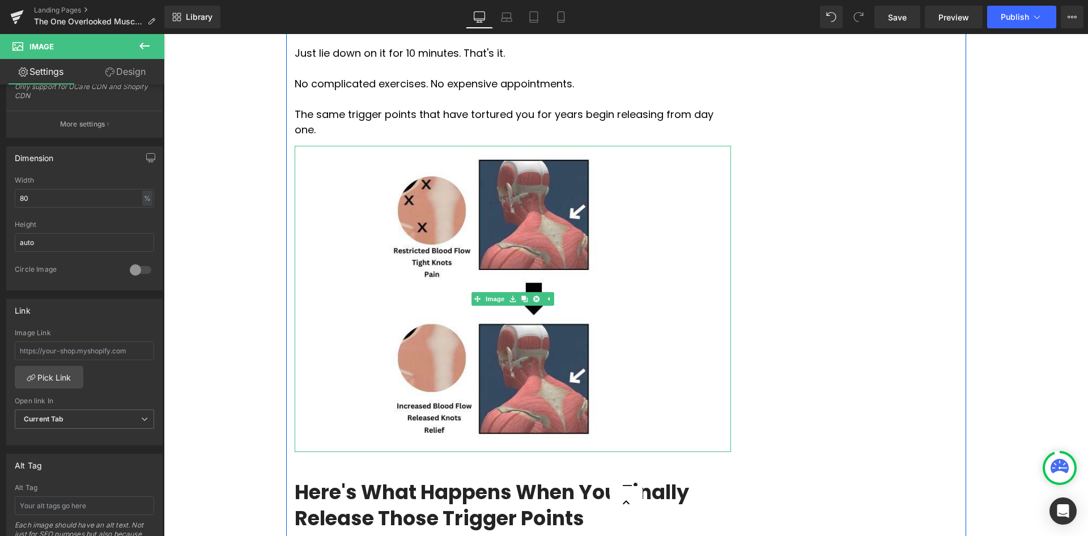
click at [865, 213] on div "The One Overlooked Muscle Causing Your Neck, Shoulder, and [MEDICAL_DATA] Pain …" at bounding box center [626, 171] width 680 height 4000
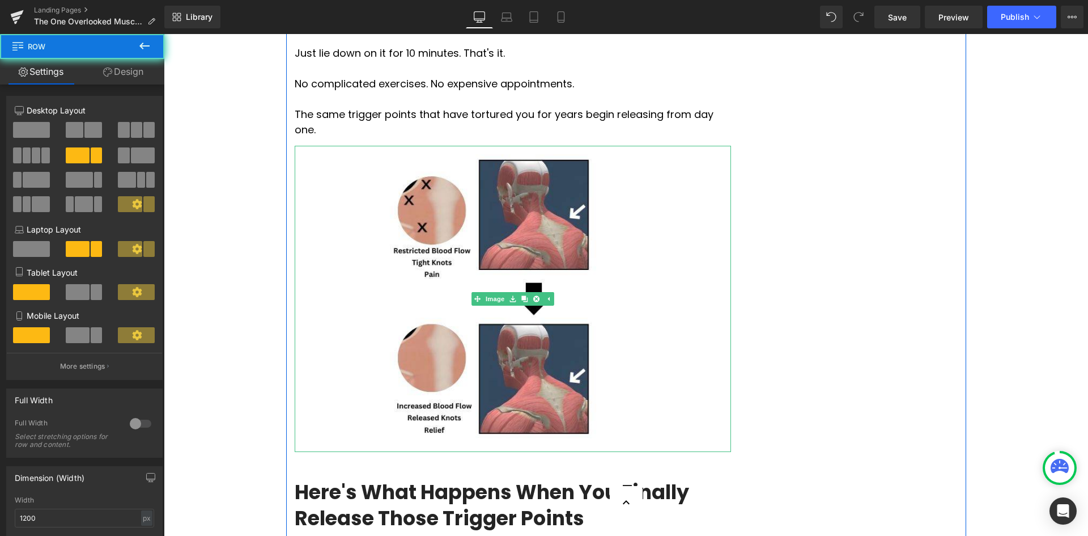
click at [836, 177] on div "The One Overlooked Muscle Causing Your Neck, Shoulder, and [MEDICAL_DATA] Pain …" at bounding box center [626, 171] width 680 height 4000
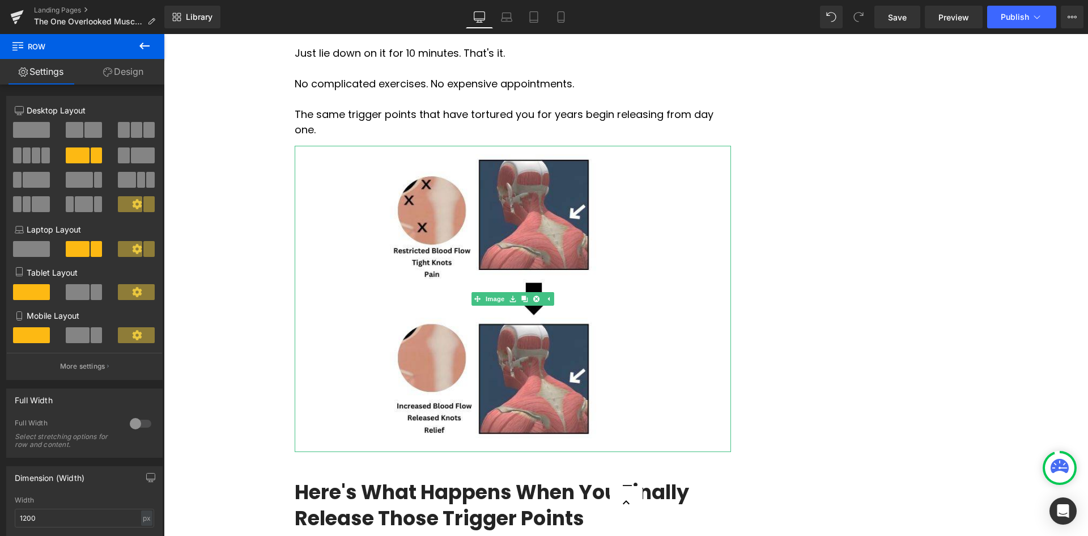
click at [1003, 164] on div "Liquid Advertorial Text Block Row Row The One Overlooked Muscle Causing Your Ne…" at bounding box center [626, 319] width 925 height 4383
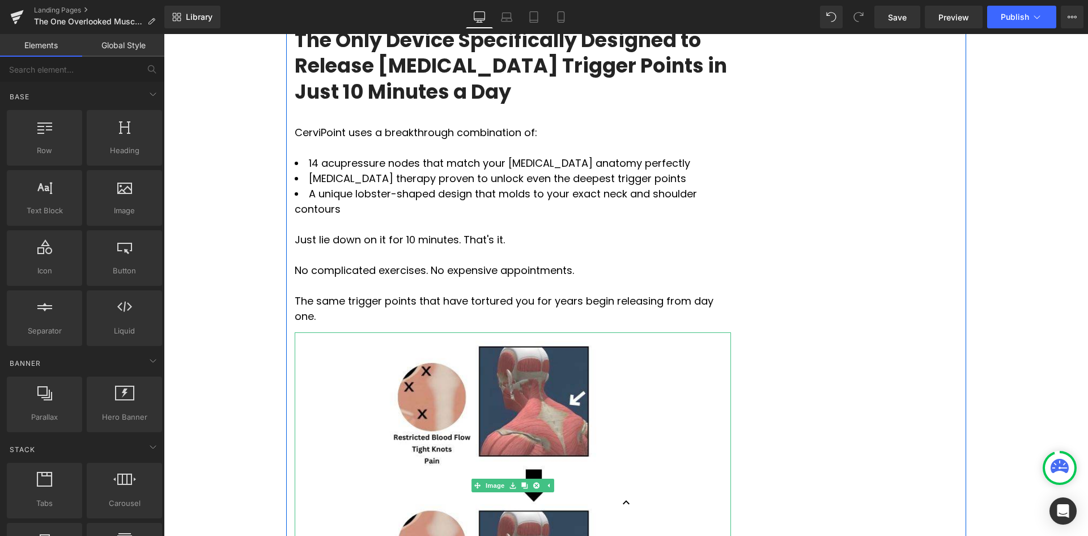
scroll to position [1984, 0]
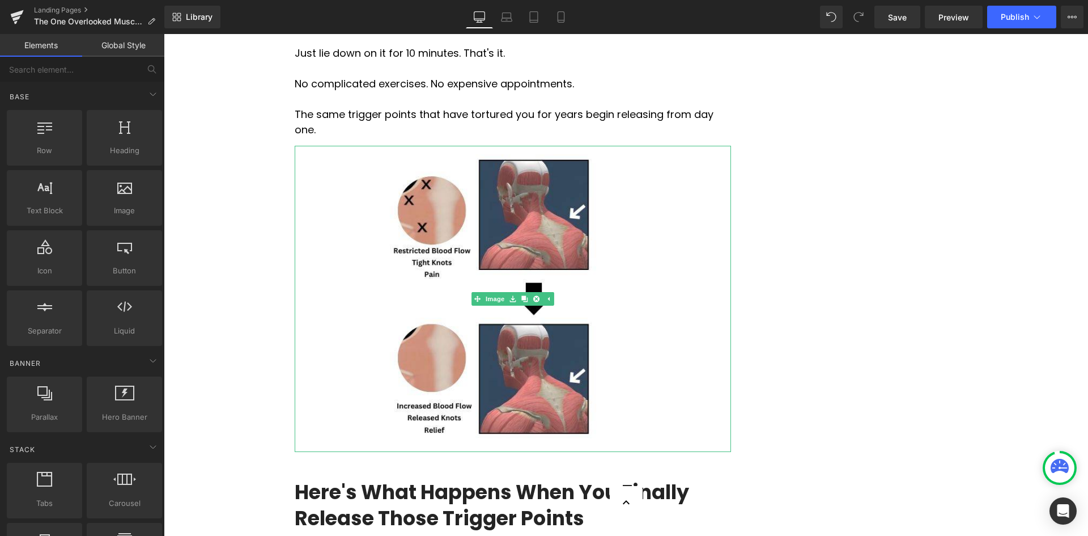
click at [980, 294] on div "Liquid Advertorial Text Block Row Row The One Overlooked Muscle Causing Your Ne…" at bounding box center [626, 319] width 925 height 4383
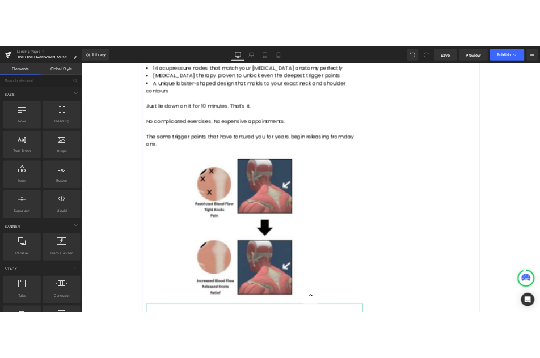
scroll to position [1814, 0]
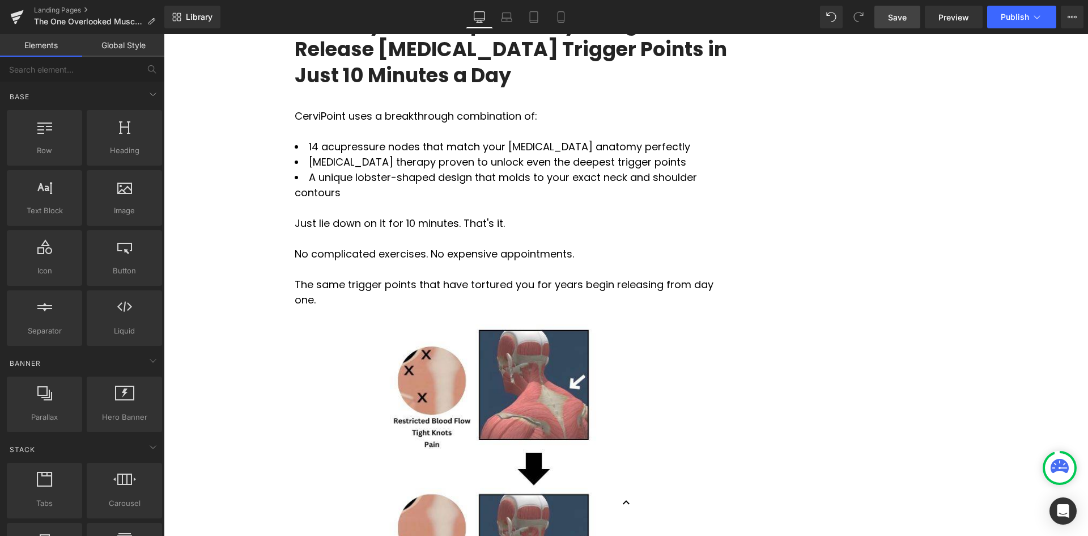
click at [914, 23] on link "Save" at bounding box center [898, 17] width 46 height 23
